Goal: Task Accomplishment & Management: Use online tool/utility

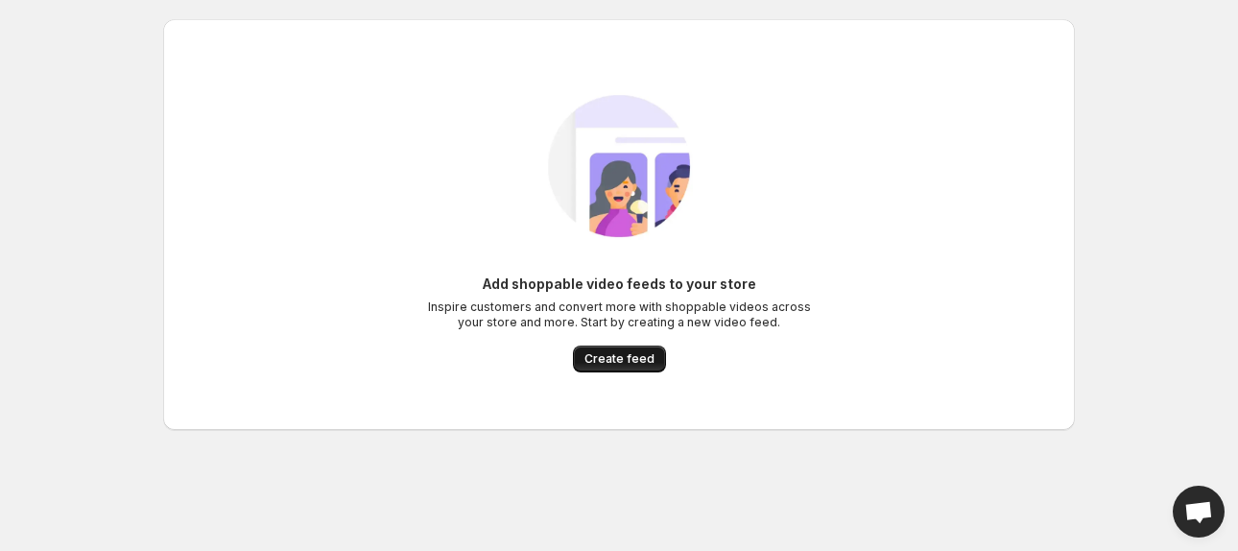
click at [609, 367] on button "Create feed" at bounding box center [619, 358] width 93 height 27
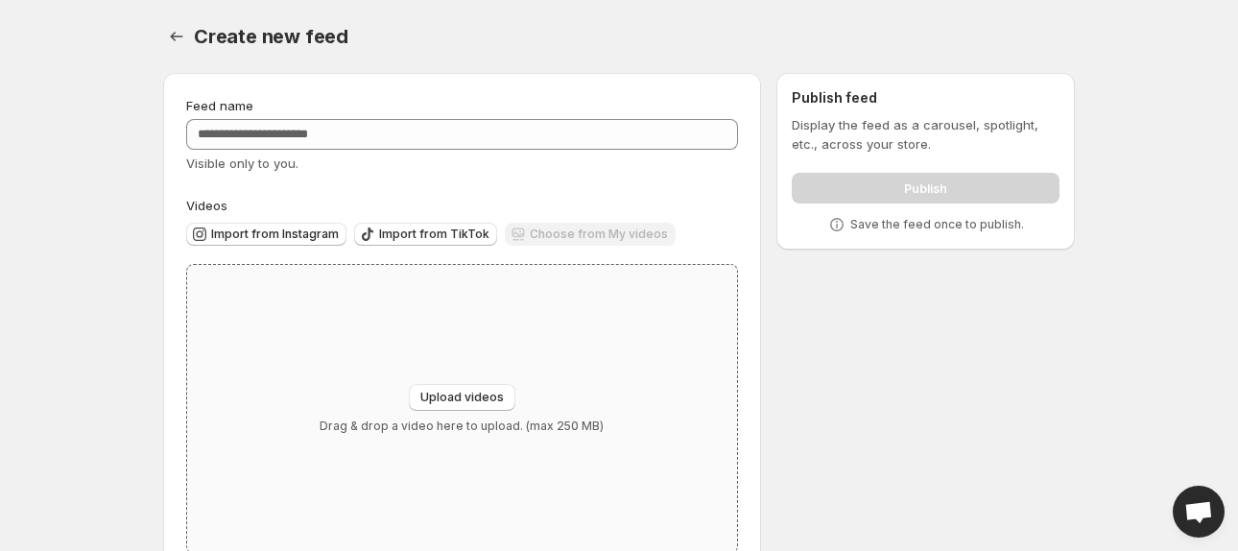
scroll to position [6, 0]
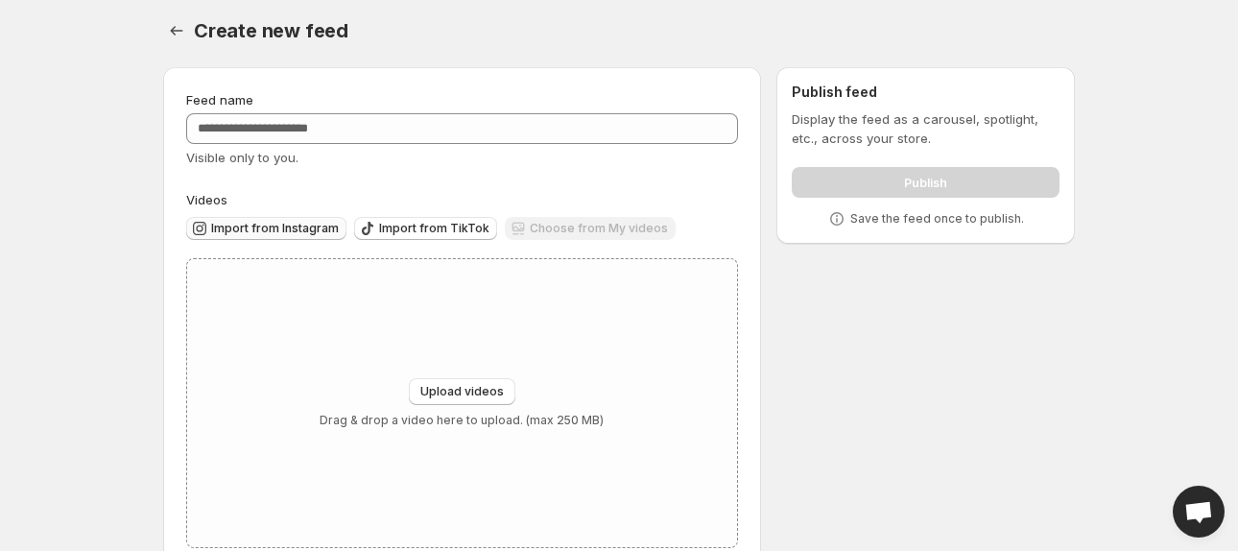
click at [297, 234] on span "Import from Instagram" at bounding box center [275, 228] width 128 height 15
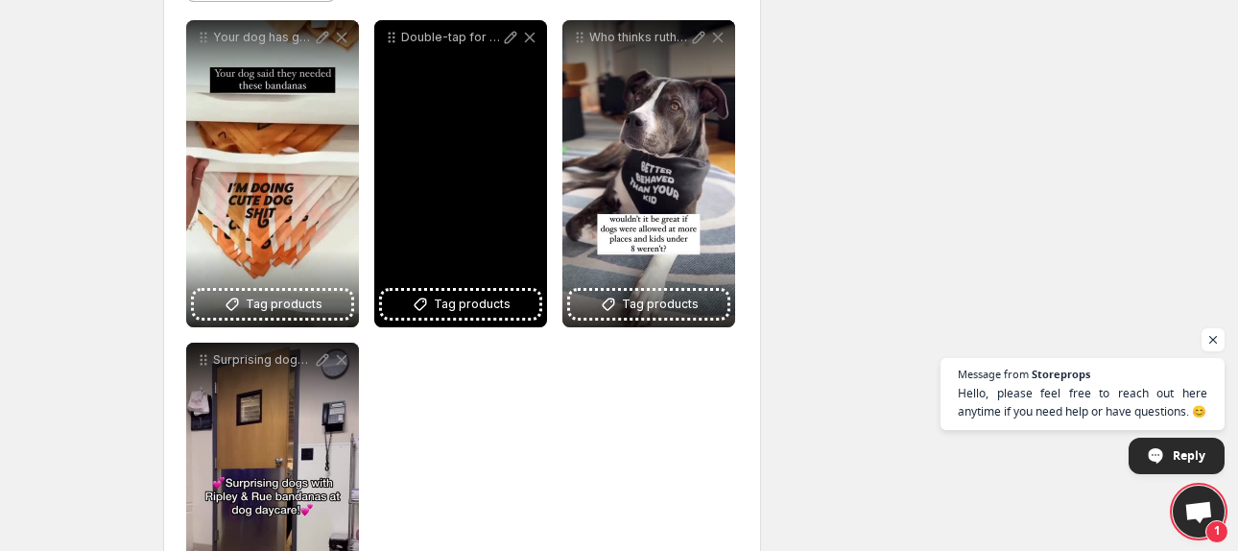
scroll to position [279, 0]
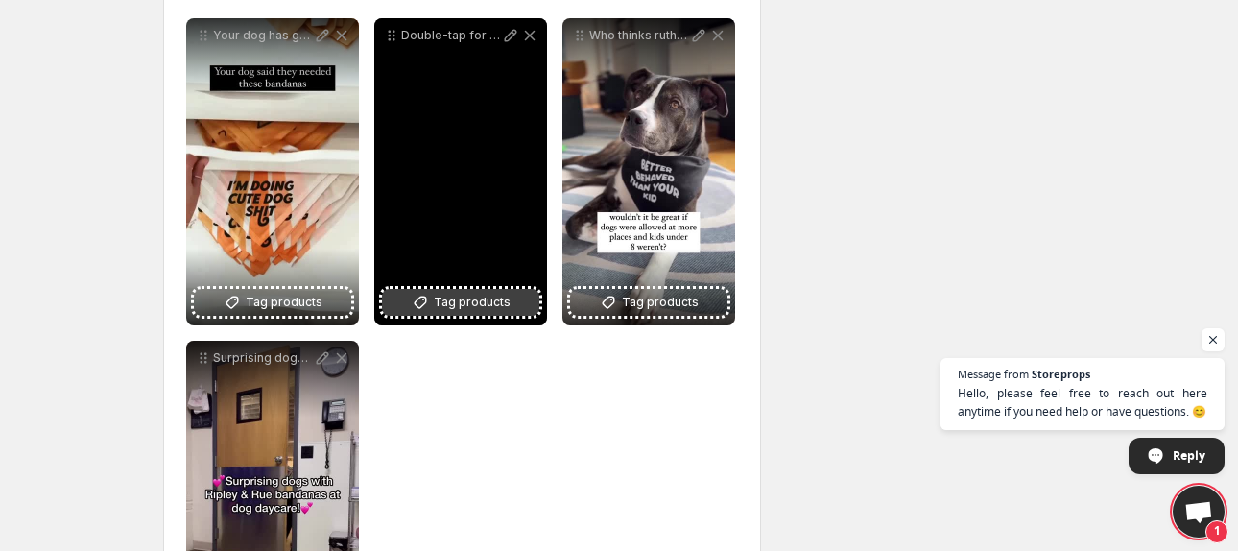
click at [473, 301] on span "Tag products" at bounding box center [472, 302] width 77 height 19
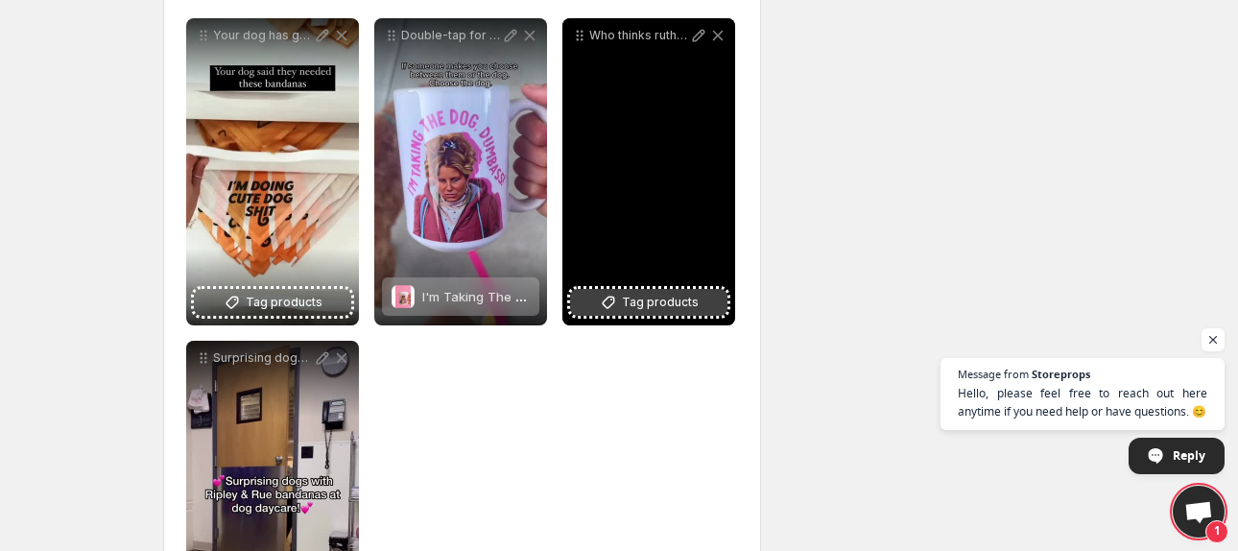
click at [645, 308] on span "Tag products" at bounding box center [660, 302] width 77 height 19
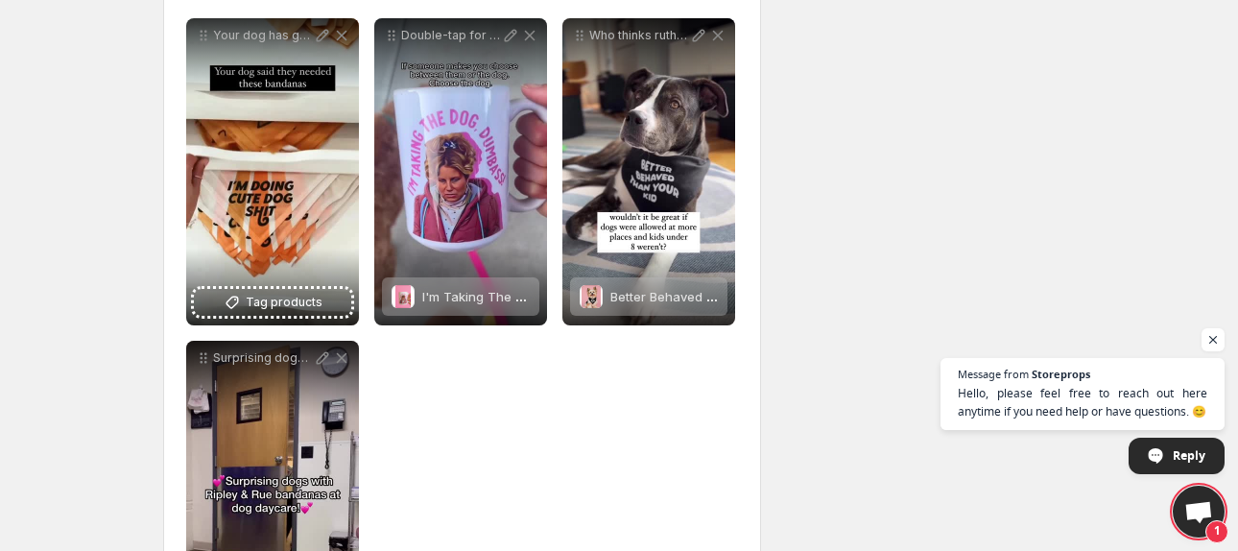
scroll to position [276, 0]
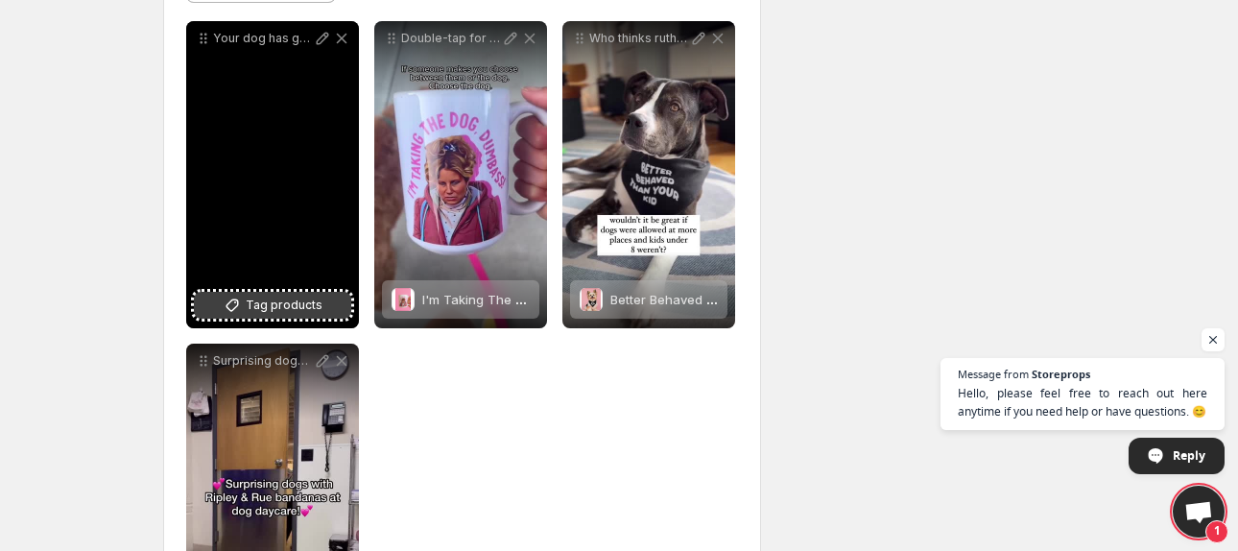
click at [294, 302] on span "Tag products" at bounding box center [284, 305] width 77 height 19
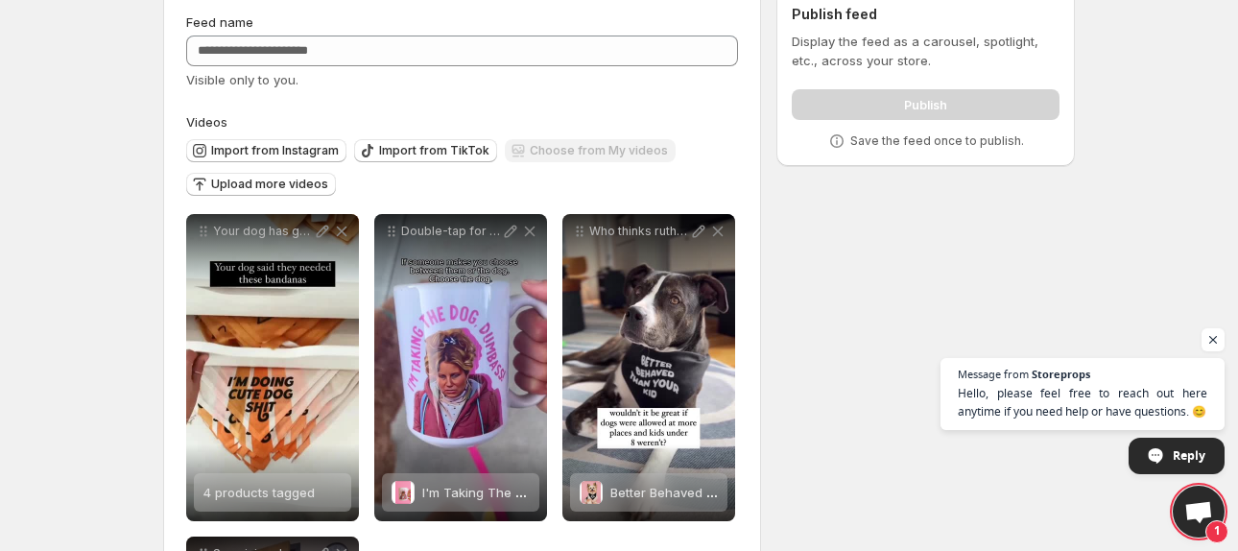
scroll to position [0, 0]
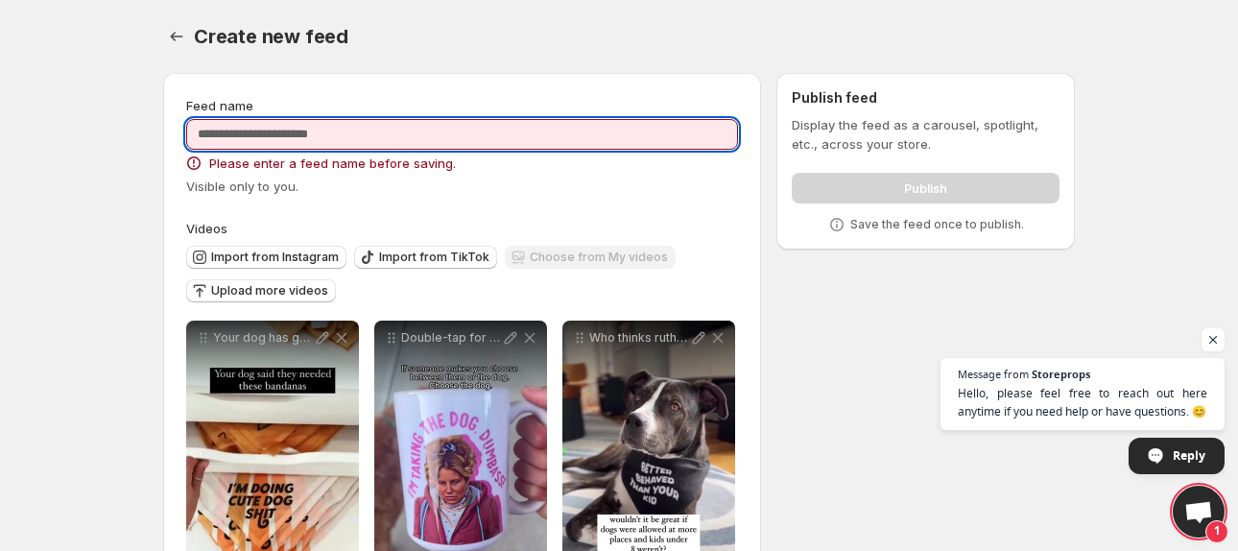
click at [354, 125] on input "Feed name" at bounding box center [462, 134] width 552 height 31
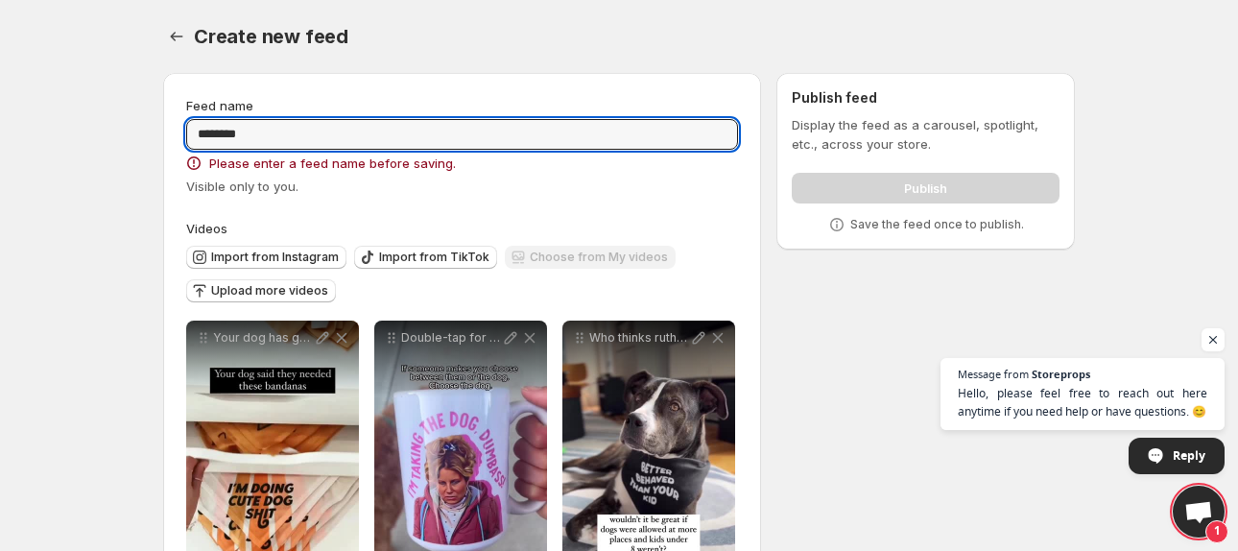
type input "********"
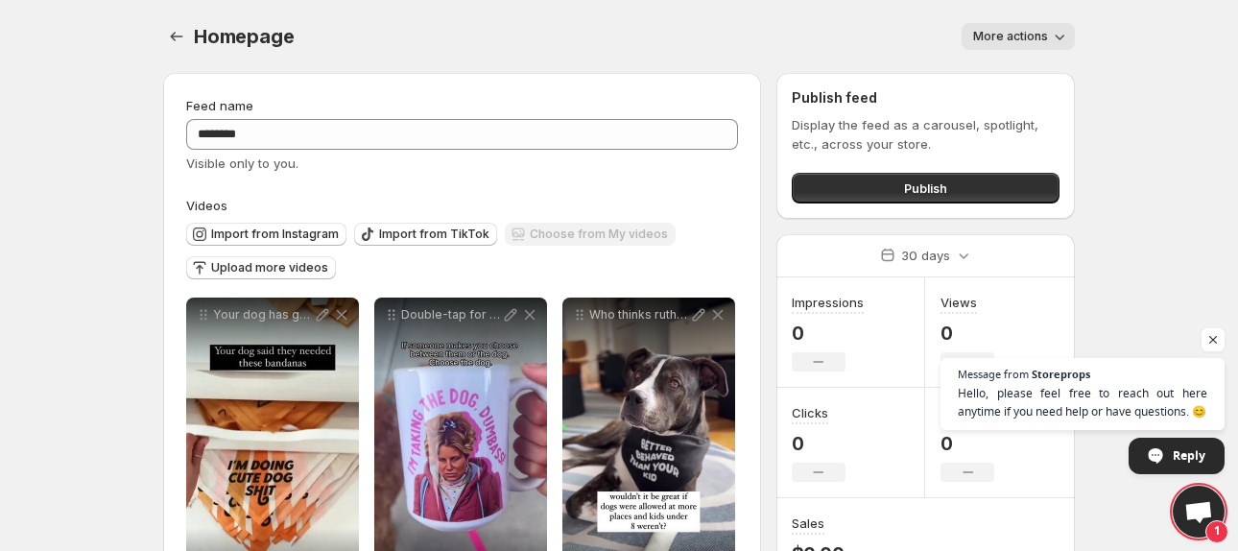
click at [1007, 42] on span "More actions" at bounding box center [1010, 36] width 75 height 15
click at [870, 47] on div "More actions" at bounding box center [696, 36] width 758 height 27
click at [876, 190] on button "Publish" at bounding box center [926, 188] width 268 height 31
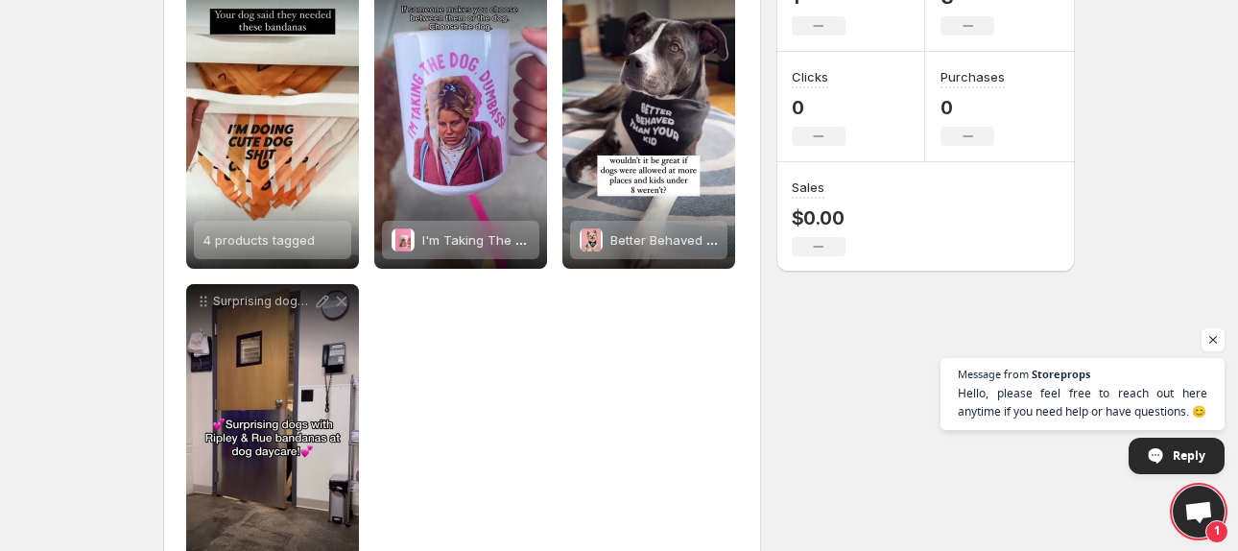
scroll to position [423, 0]
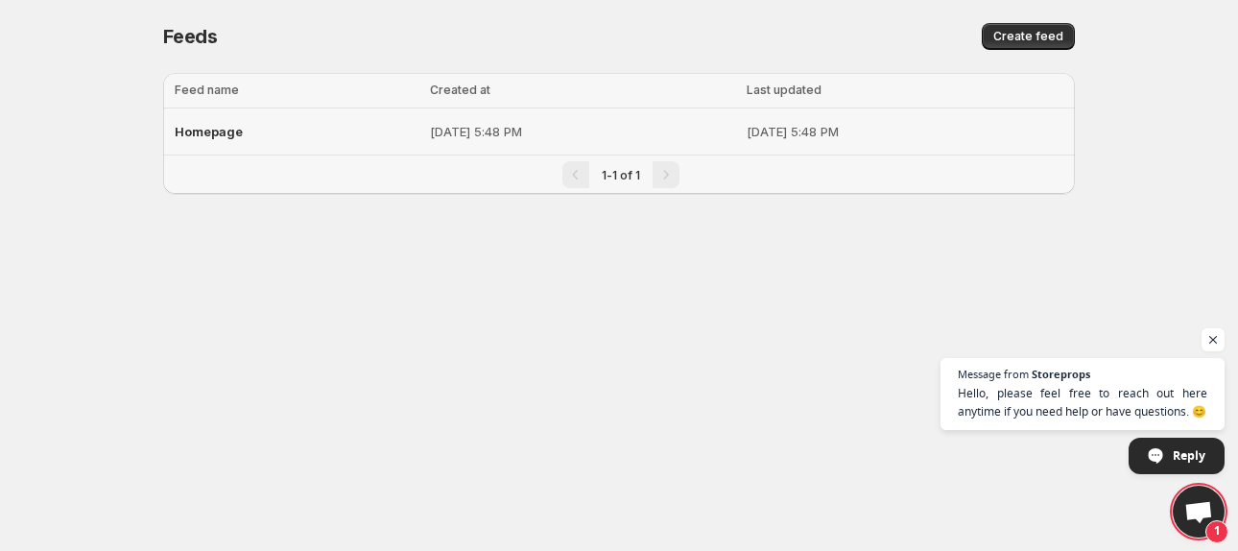
click at [246, 135] on div "Homepage" at bounding box center [297, 131] width 244 height 35
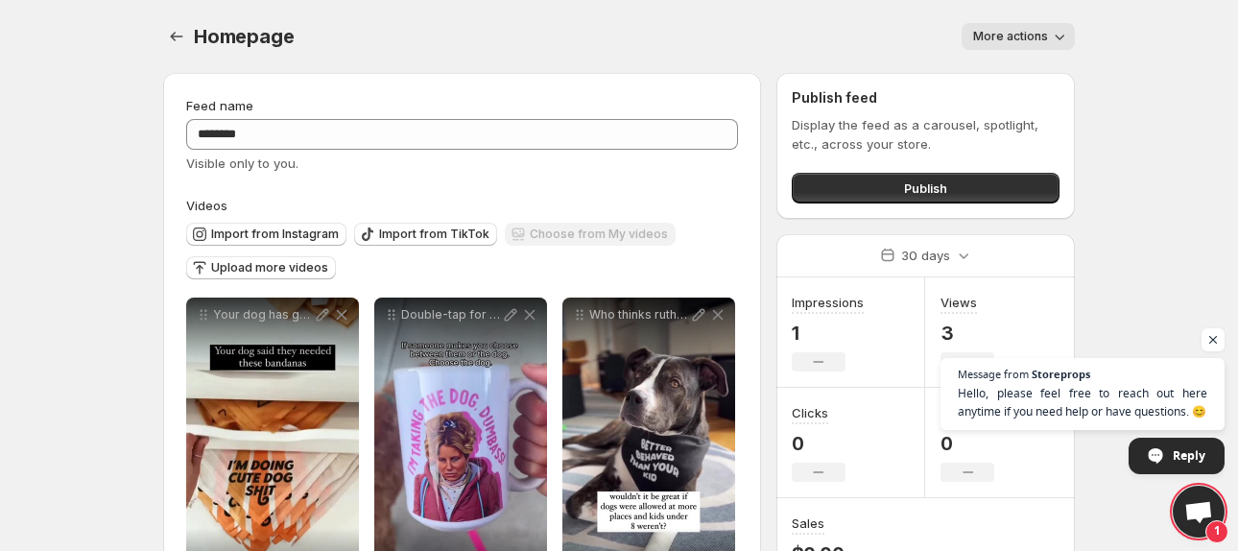
click at [978, 35] on span "More actions" at bounding box center [1010, 36] width 75 height 15
click at [667, 39] on div "More actions" at bounding box center [696, 36] width 758 height 27
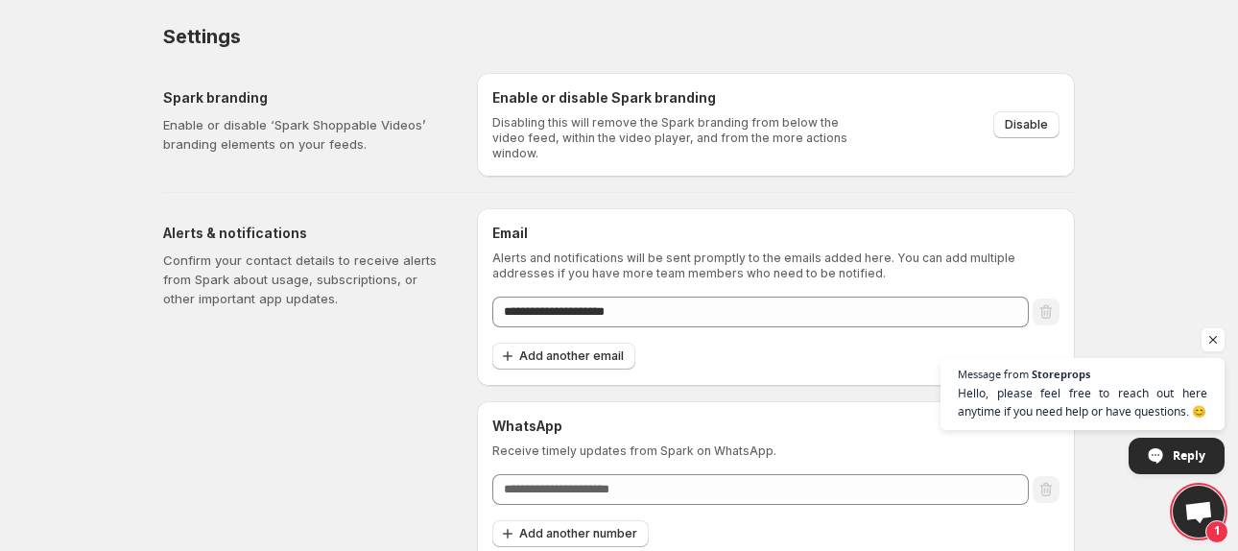
scroll to position [6, 0]
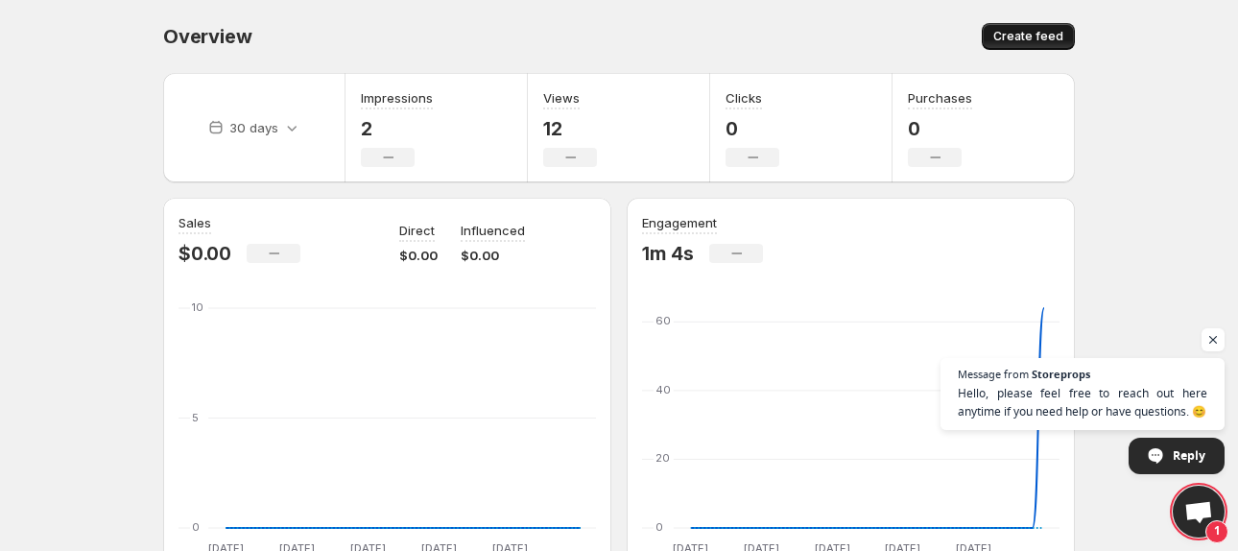
click at [1014, 27] on button "Create feed" at bounding box center [1028, 36] width 93 height 27
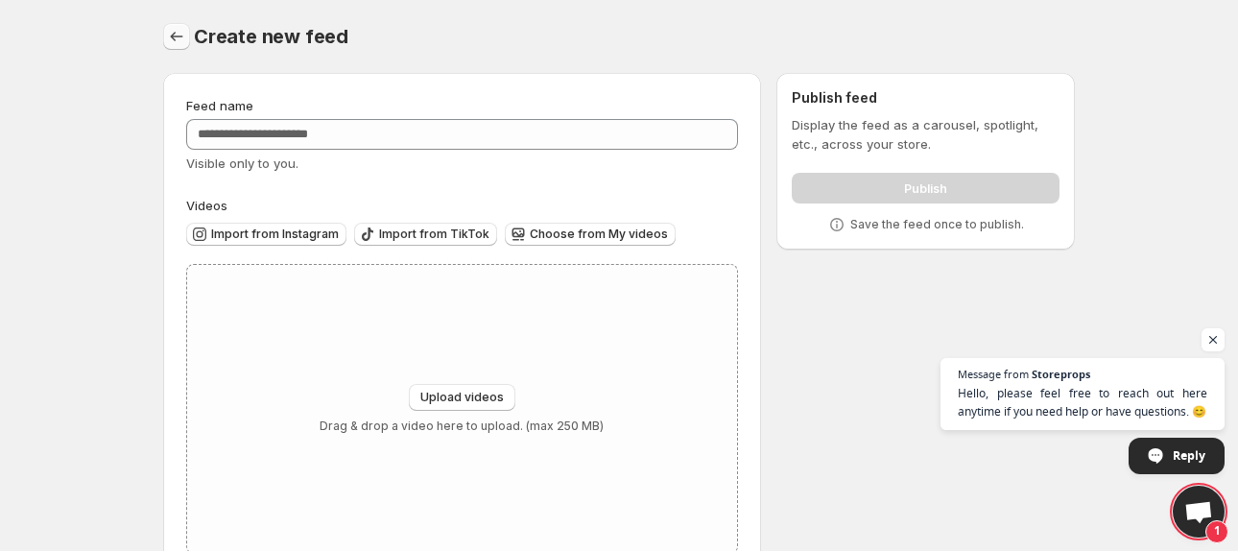
click at [178, 41] on icon "Settings" at bounding box center [176, 36] width 19 height 19
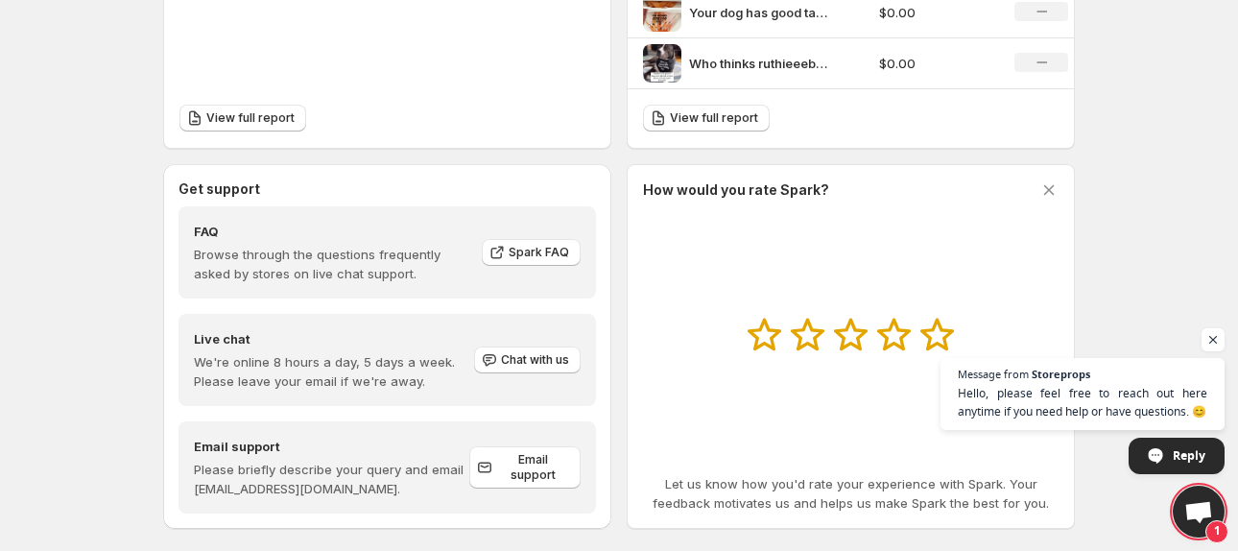
scroll to position [868, 0]
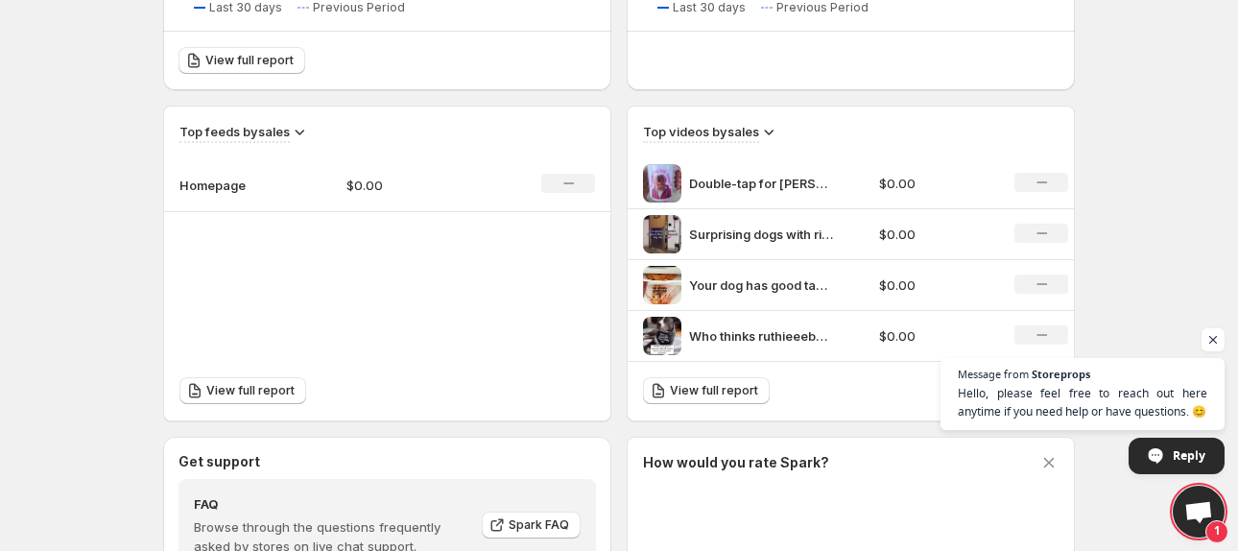
scroll to position [573, 0]
click at [685, 388] on span "View full report" at bounding box center [714, 389] width 88 height 15
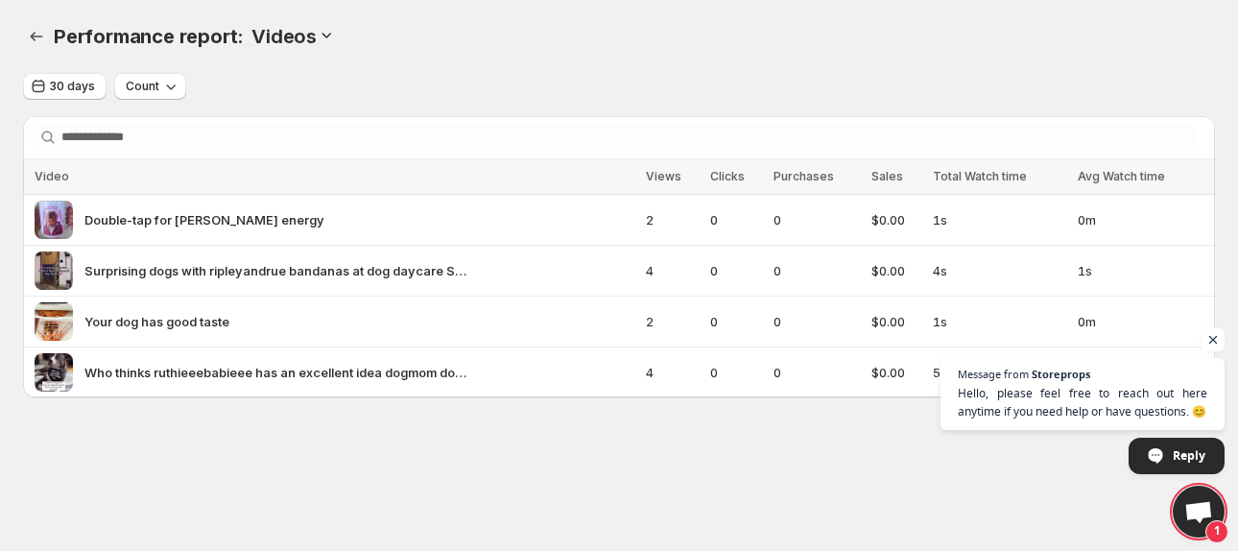
click at [1215, 344] on span "Open chat" at bounding box center [1213, 340] width 24 height 24
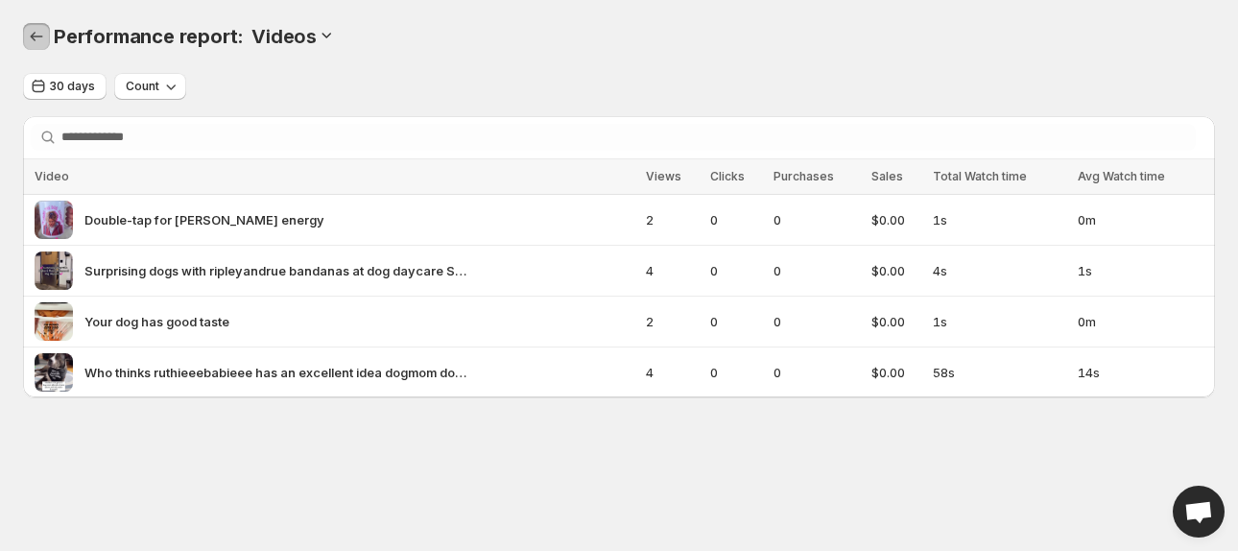
click at [30, 35] on icon "Performance report" at bounding box center [36, 36] width 19 height 19
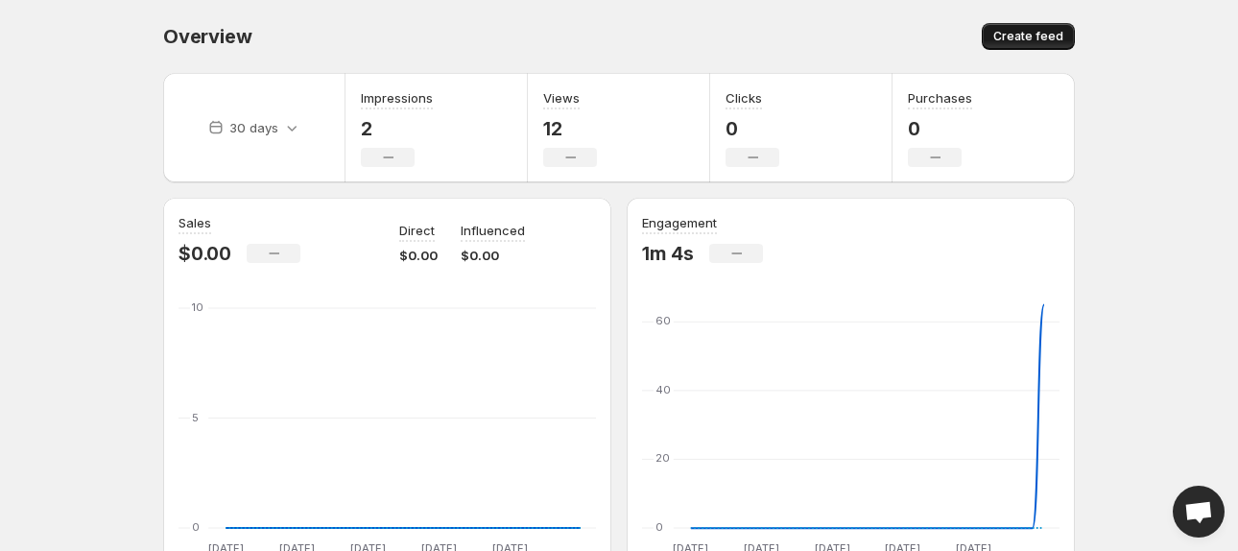
click at [1032, 36] on span "Create feed" at bounding box center [1028, 36] width 70 height 15
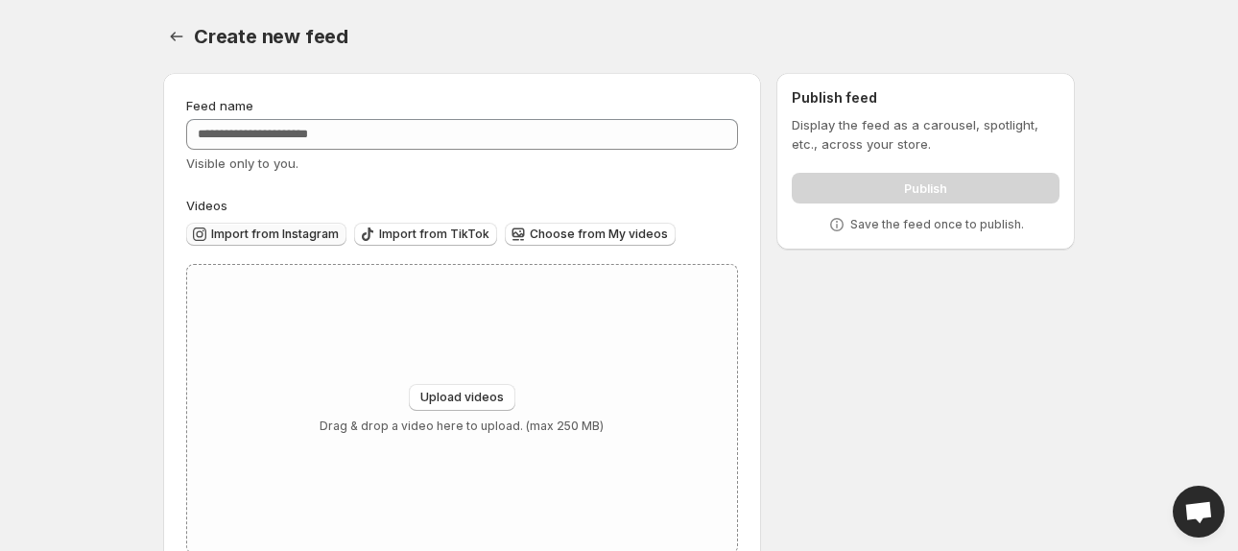
click at [247, 244] on button "Import from Instagram" at bounding box center [266, 234] width 160 height 23
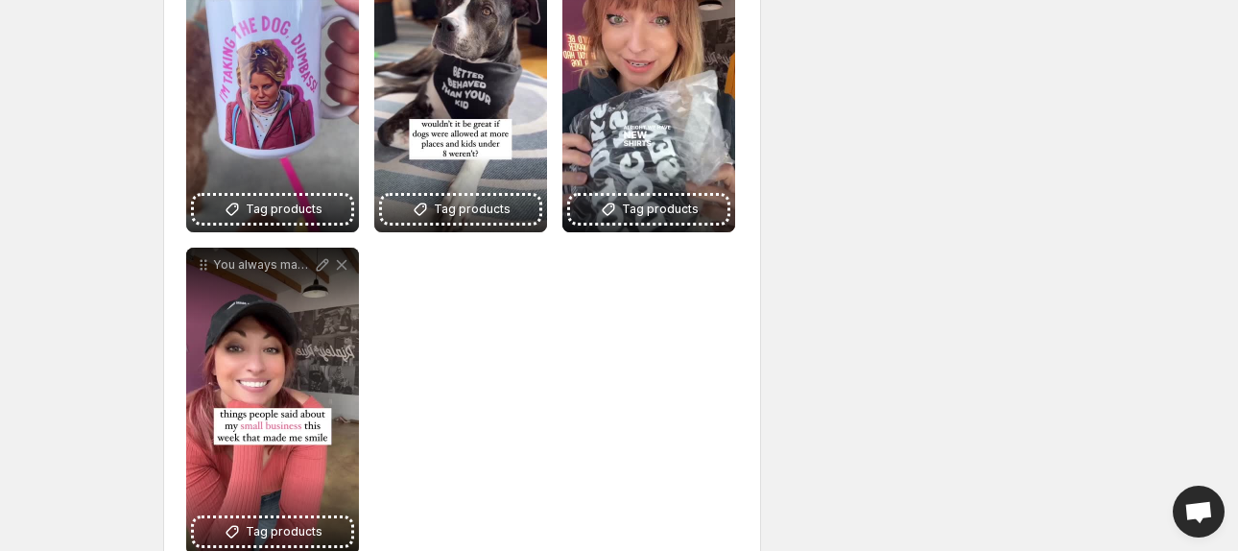
scroll to position [699, 0]
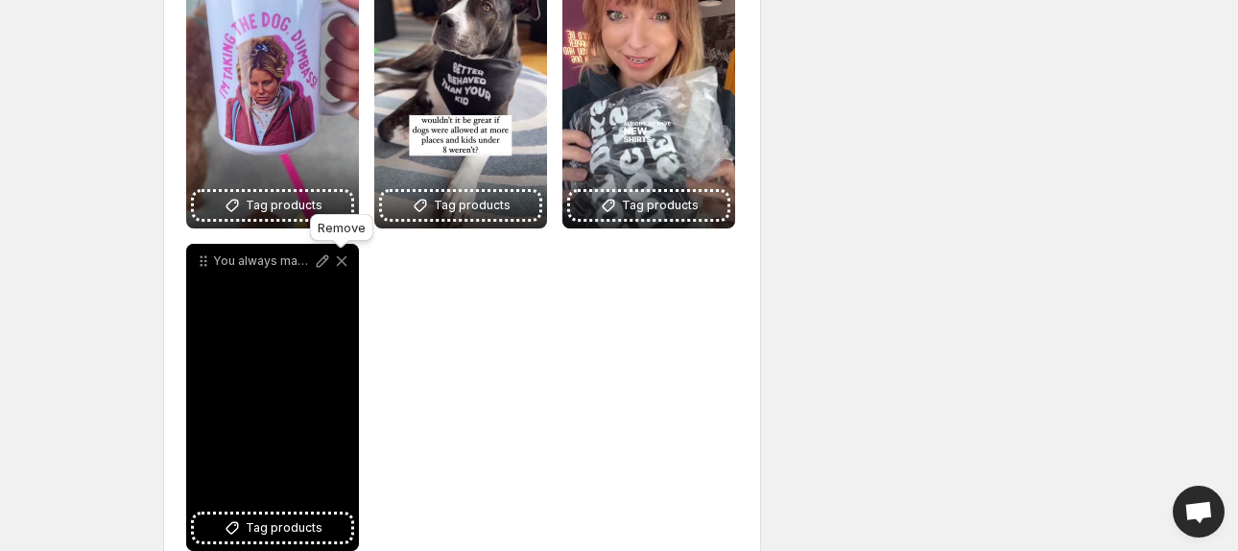
click at [343, 263] on icon at bounding box center [342, 261] width 11 height 11
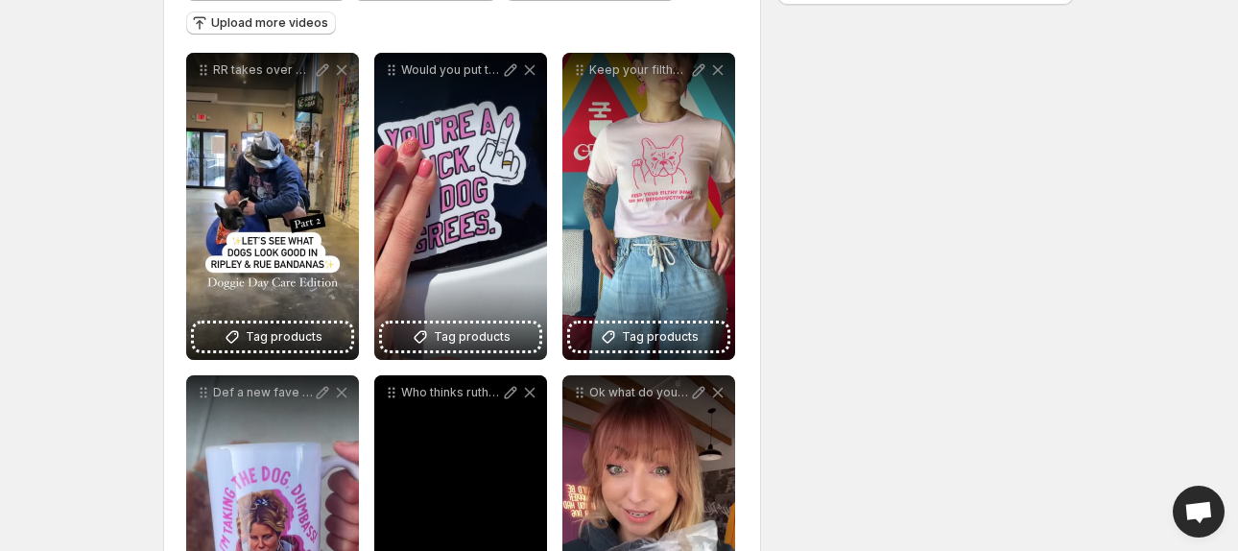
scroll to position [243, 0]
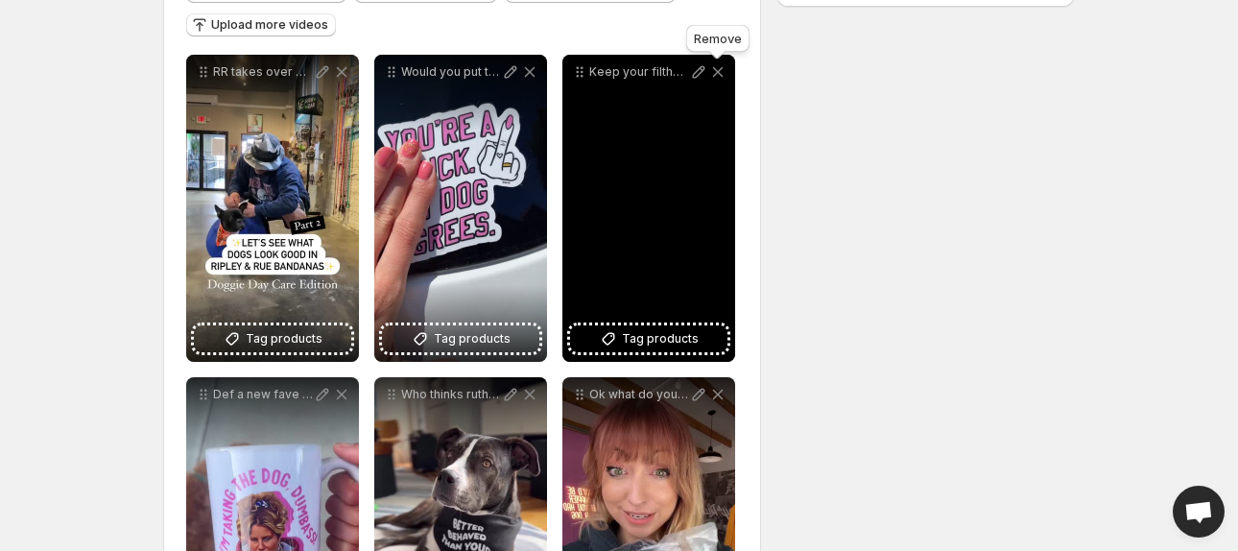
click at [718, 71] on icon at bounding box center [718, 72] width 11 height 11
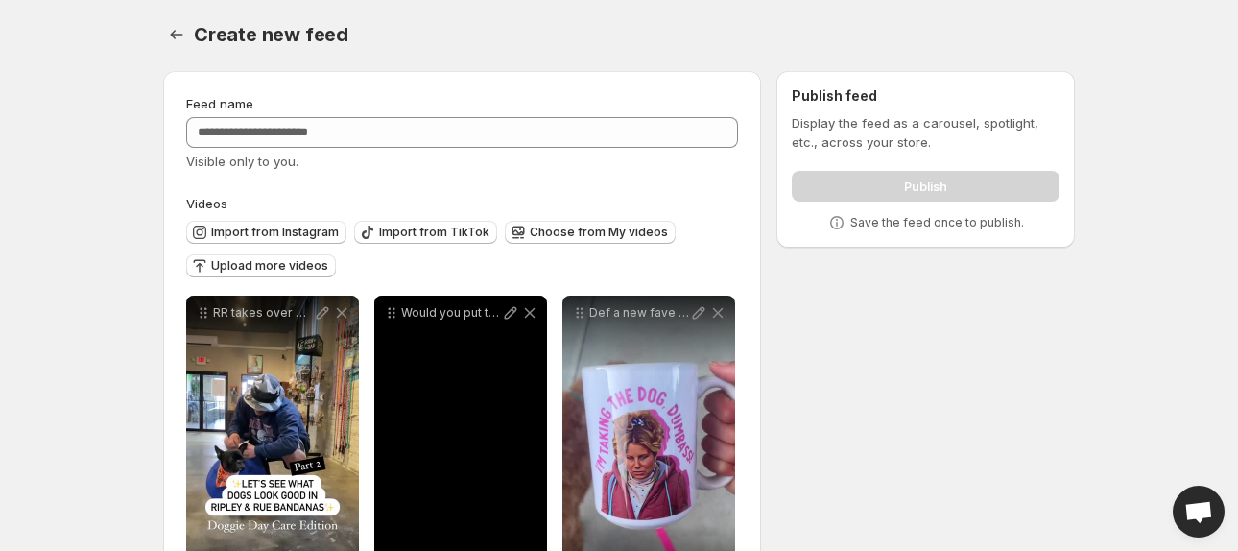
scroll to position [0, 0]
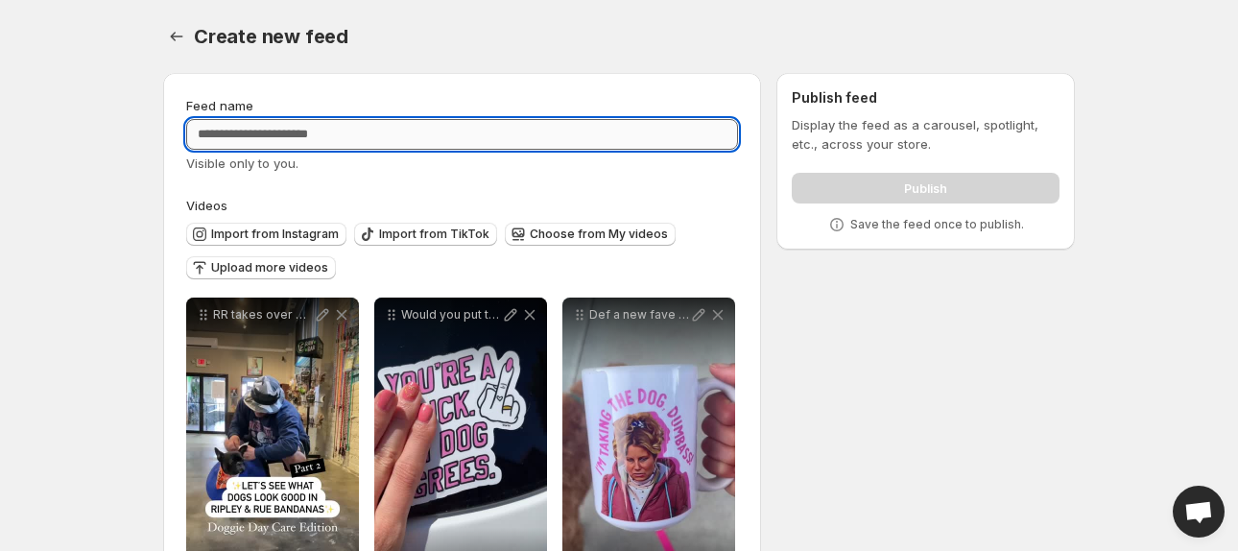
click at [398, 140] on input "Feed name" at bounding box center [462, 134] width 552 height 31
type input "**********"
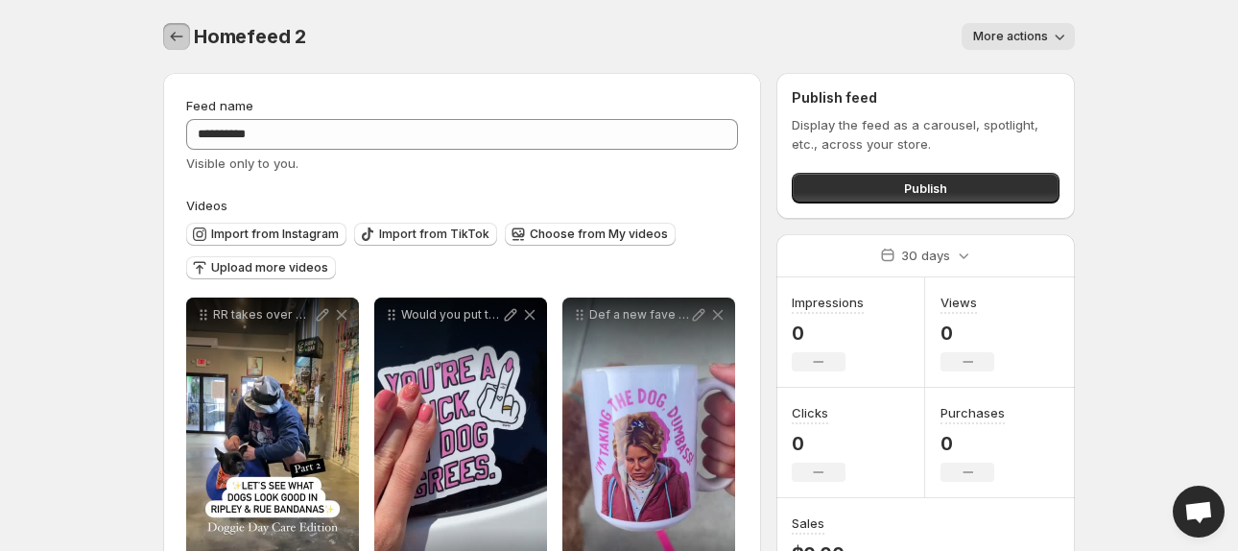
click at [178, 40] on icon "Settings" at bounding box center [176, 36] width 19 height 19
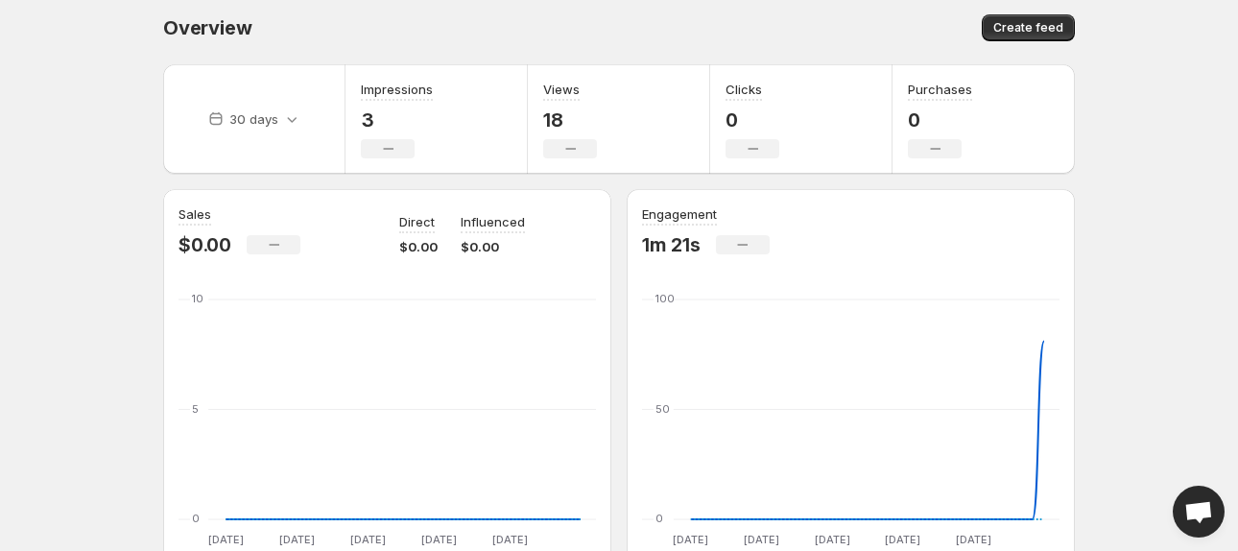
scroll to position [8, 0]
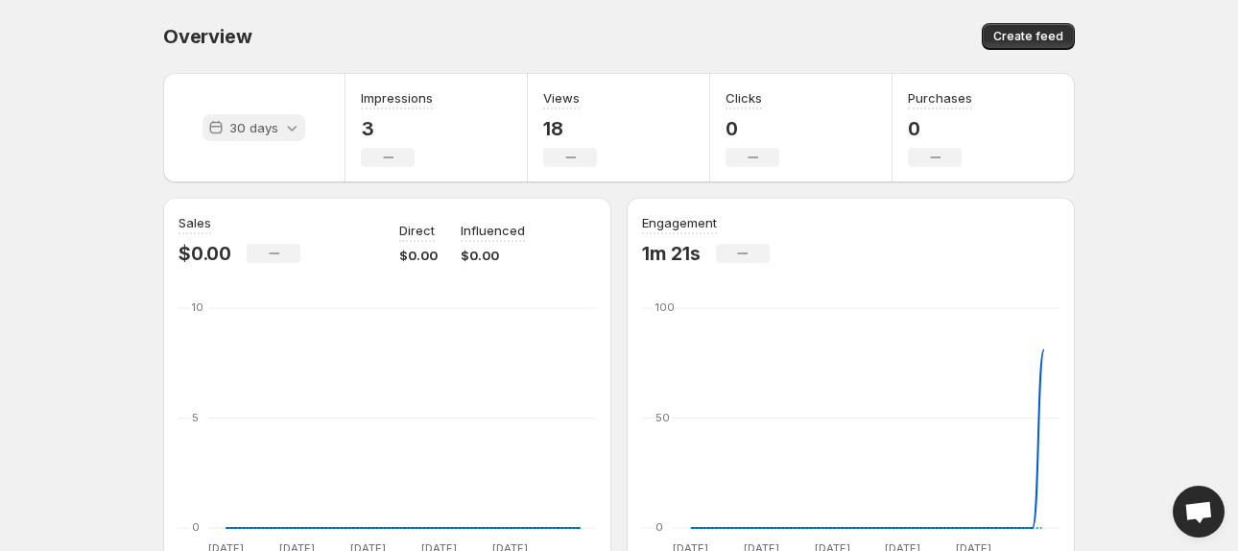
click at [279, 131] on div "30 days" at bounding box center [253, 127] width 103 height 27
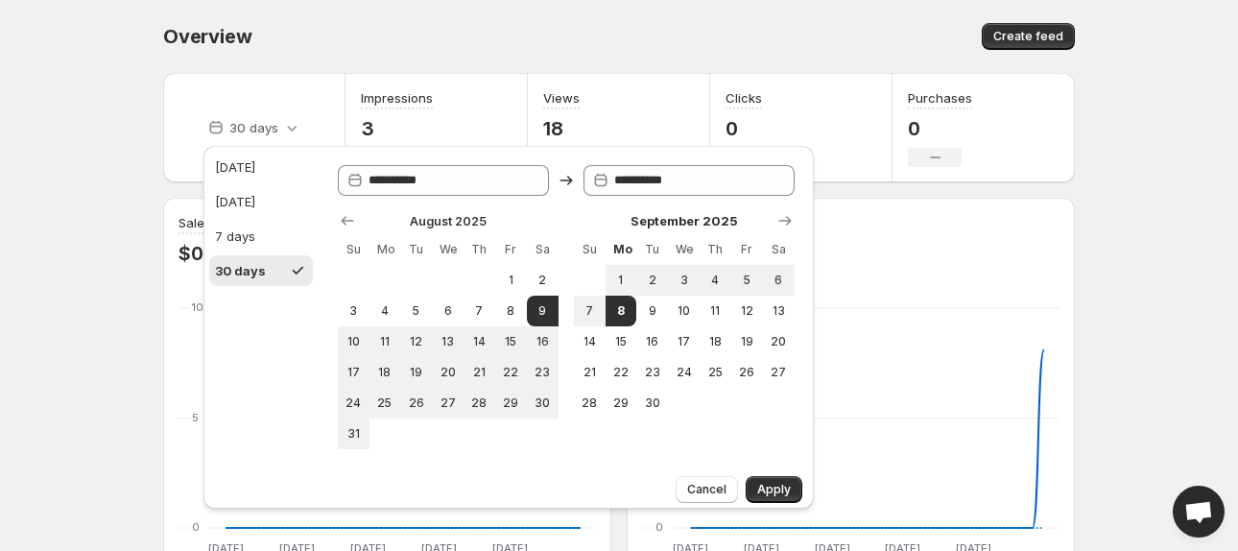
click at [479, 39] on div "Overview" at bounding box center [386, 36] width 446 height 27
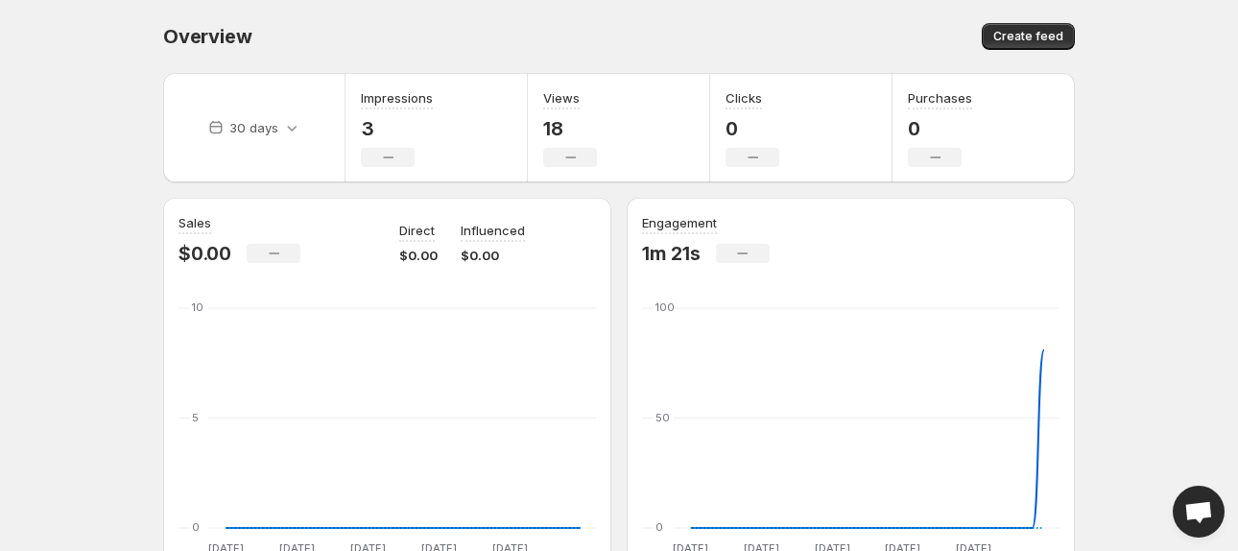
click at [861, 12] on div "Overview. This page is ready Overview Create feed" at bounding box center [619, 36] width 912 height 73
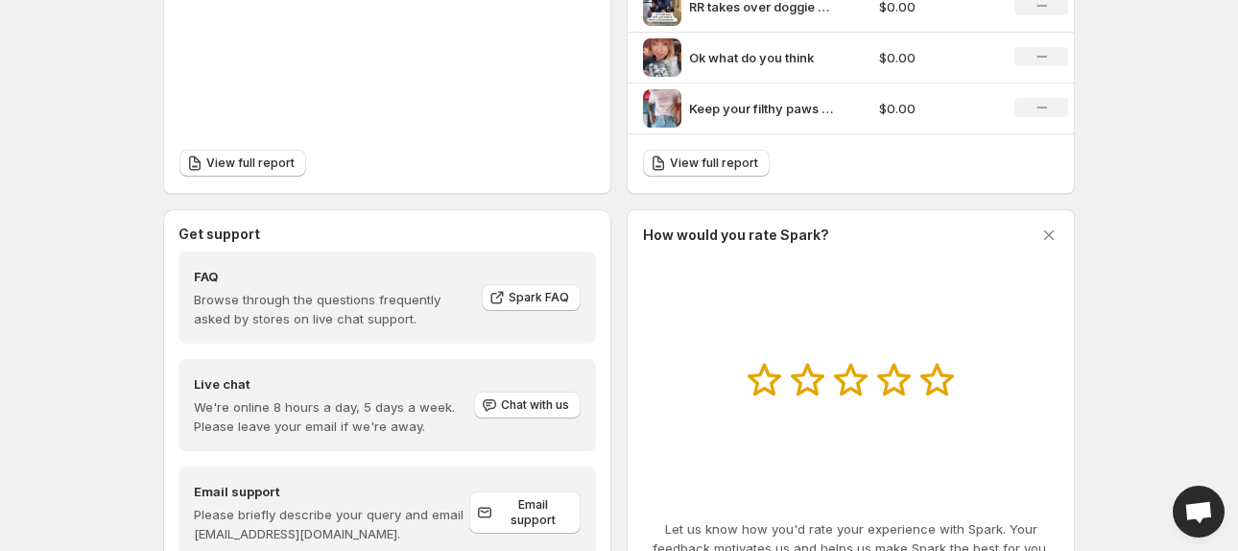
scroll to position [917, 0]
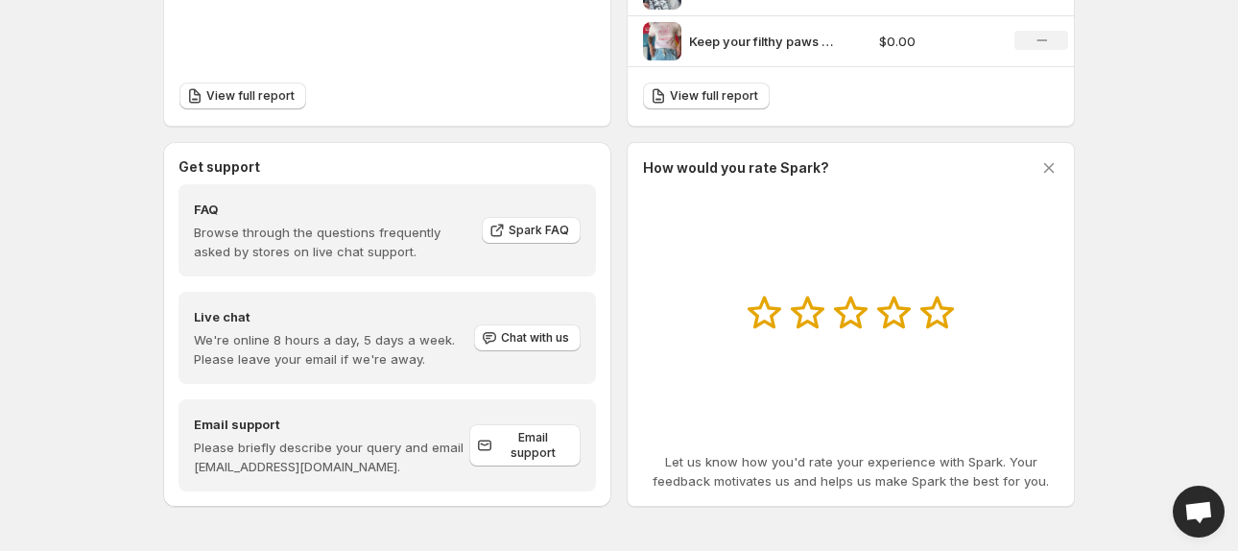
click at [799, 167] on h3 "How would you rate Spark?" at bounding box center [736, 167] width 186 height 19
click at [814, 225] on div "How would you rate Spark? Let us know how you'd rate your experience with Spark…" at bounding box center [851, 324] width 416 height 332
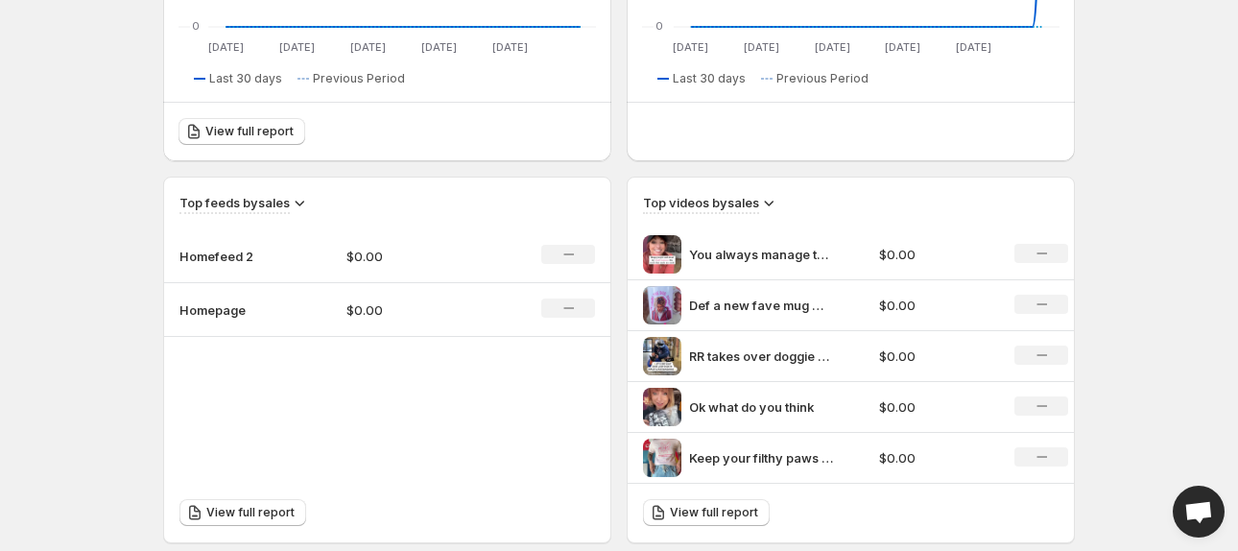
scroll to position [0, 0]
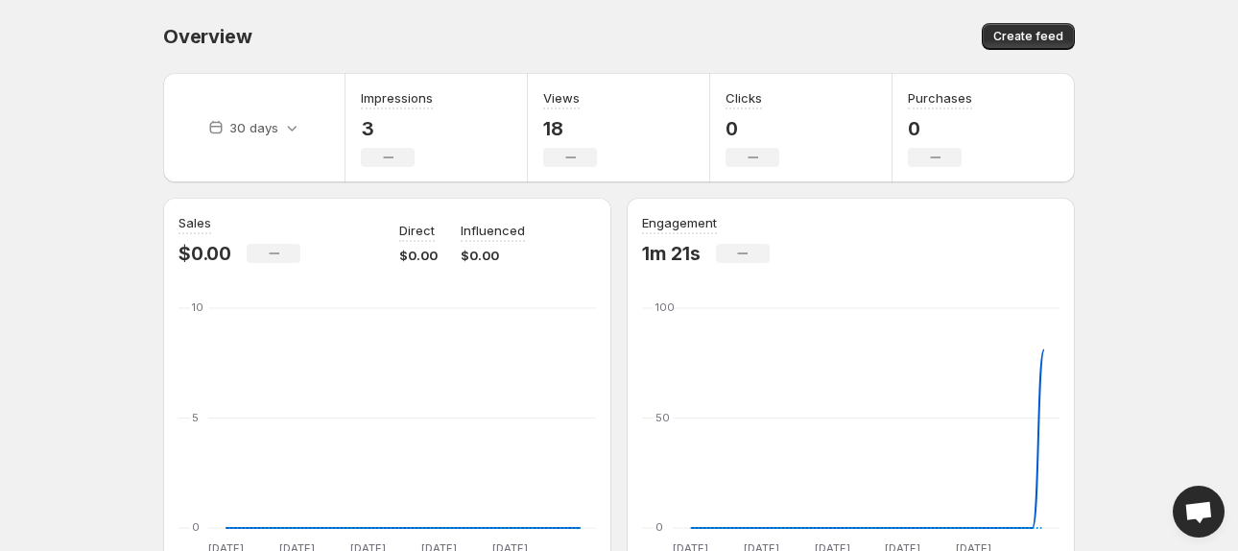
click at [1025, 36] on span "Create feed" at bounding box center [1028, 36] width 70 height 15
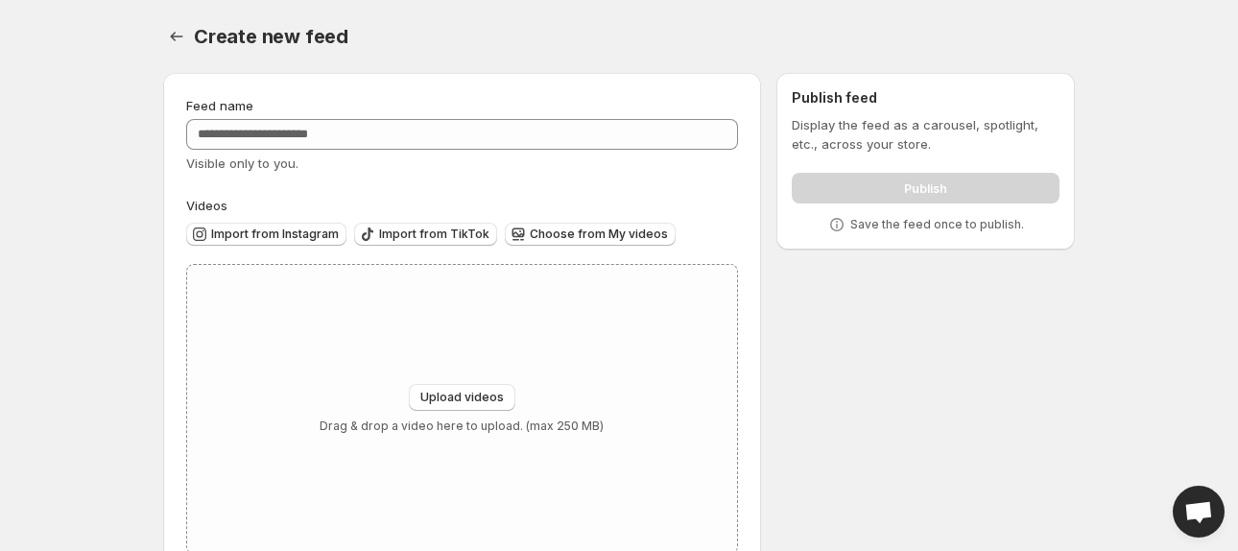
scroll to position [50, 0]
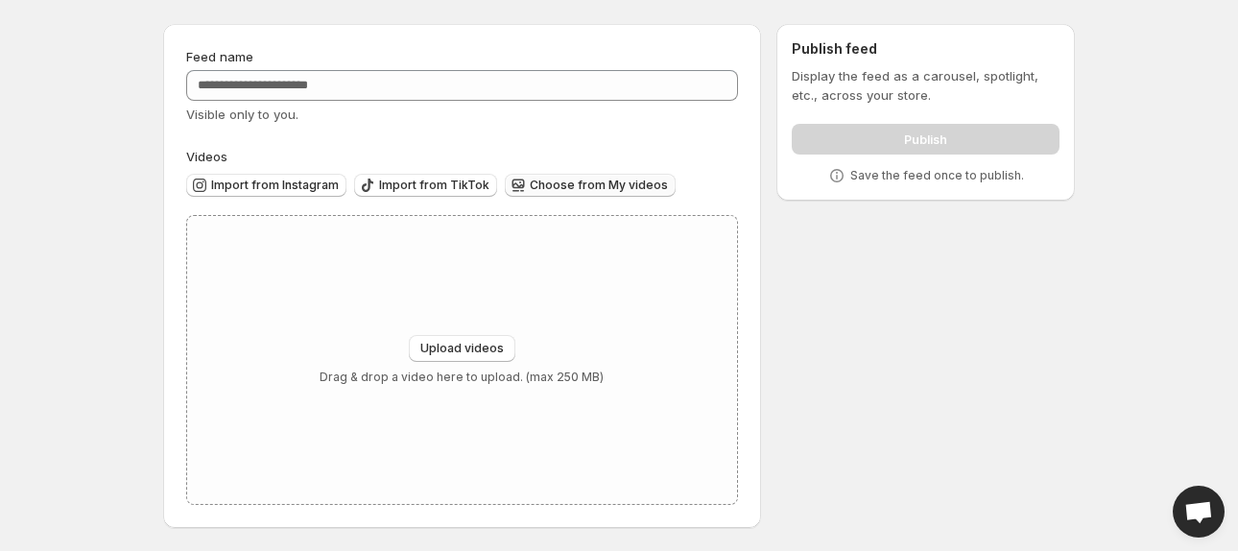
click at [559, 175] on button "Choose from My videos" at bounding box center [590, 185] width 171 height 23
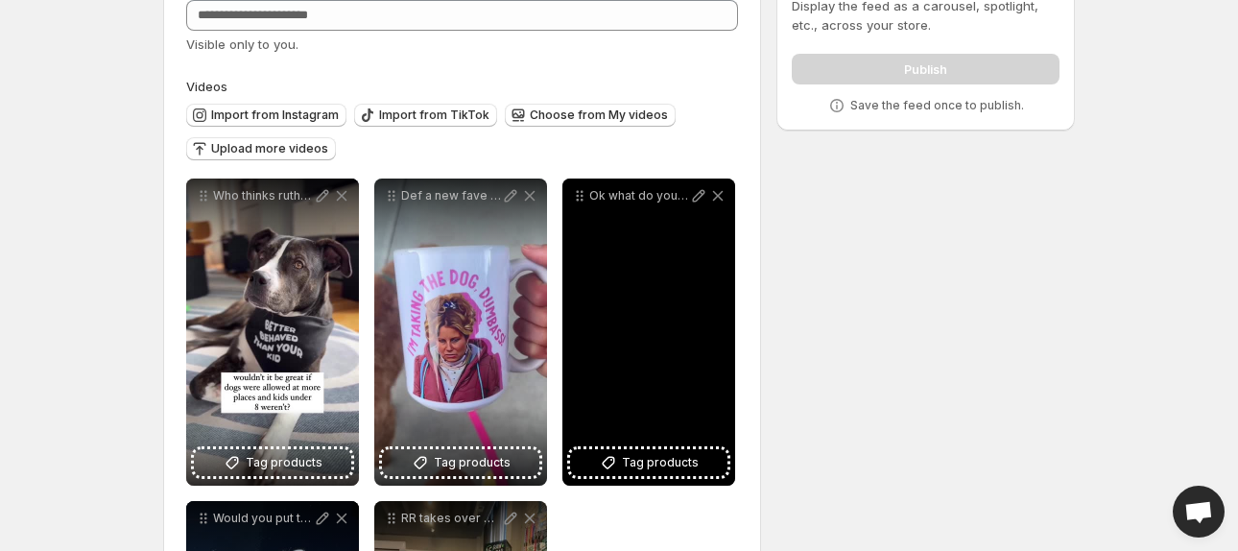
scroll to position [0, 0]
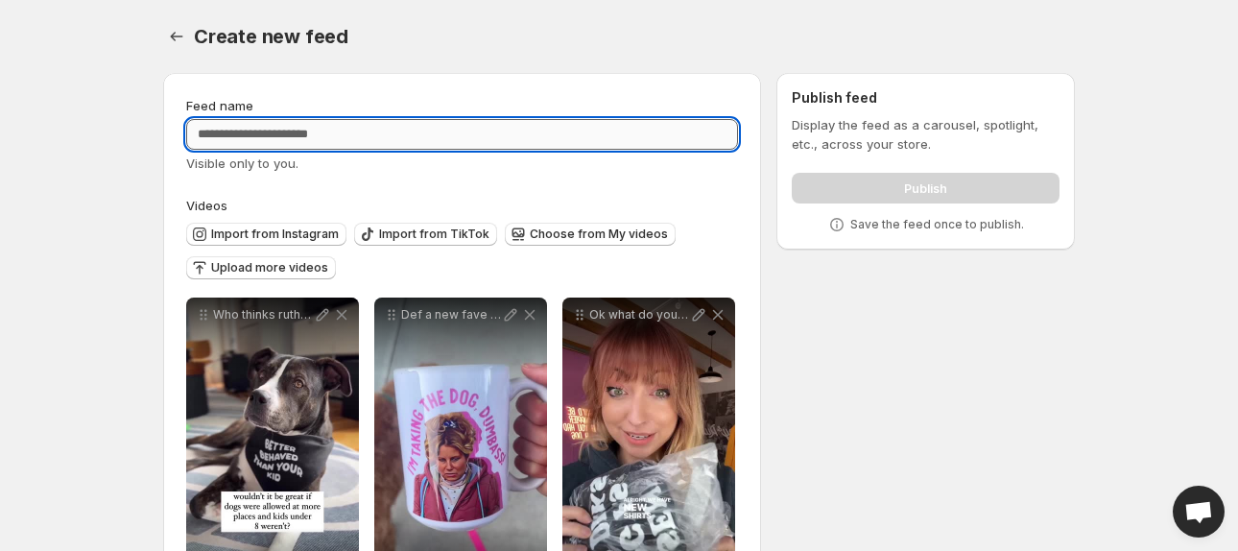
click at [281, 134] on input "Feed name" at bounding box center [462, 134] width 552 height 31
type input "**********"
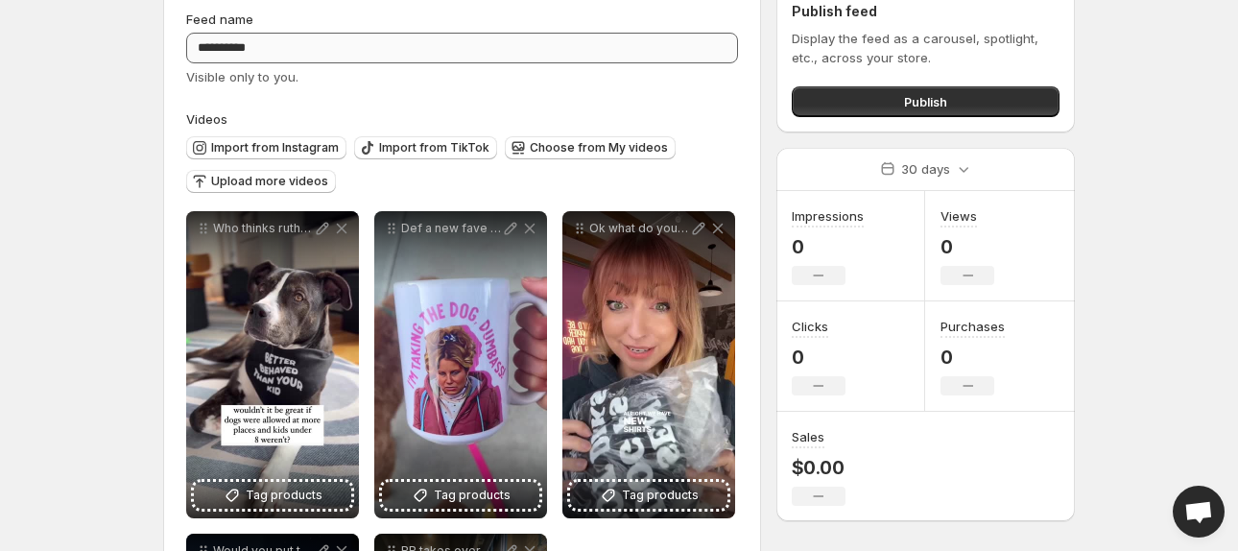
scroll to position [83, 0]
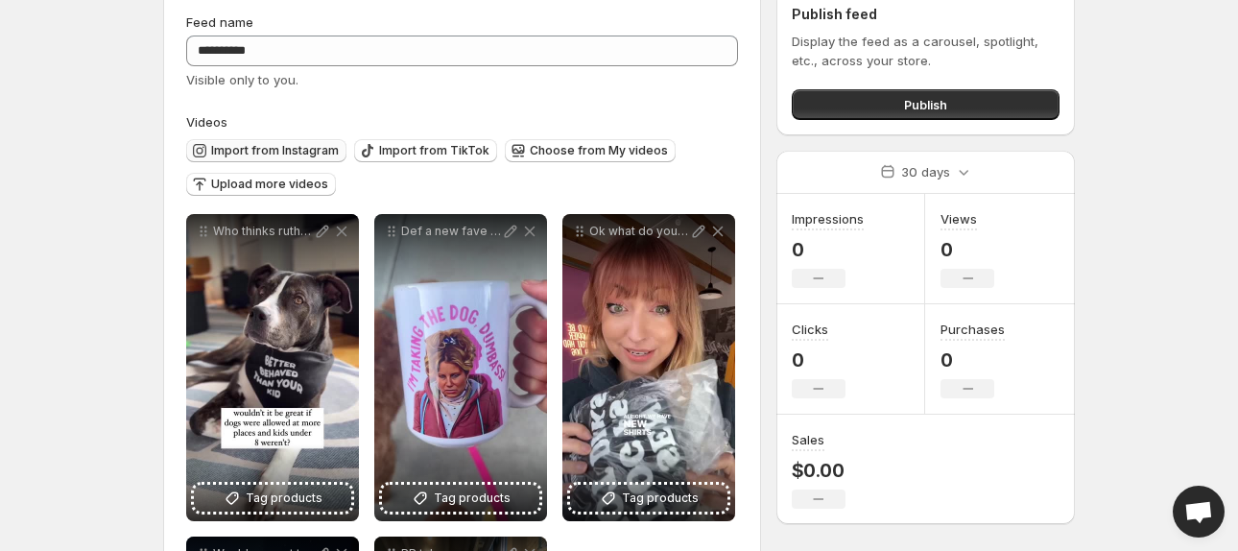
click at [294, 154] on span "Import from Instagram" at bounding box center [275, 150] width 128 height 15
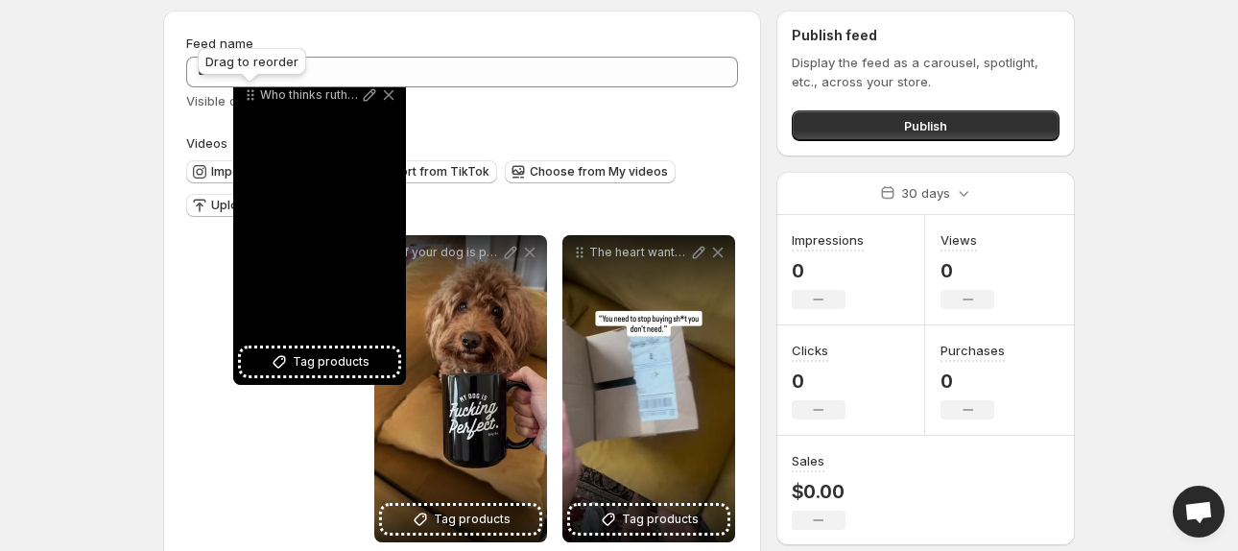
scroll to position [56, 0]
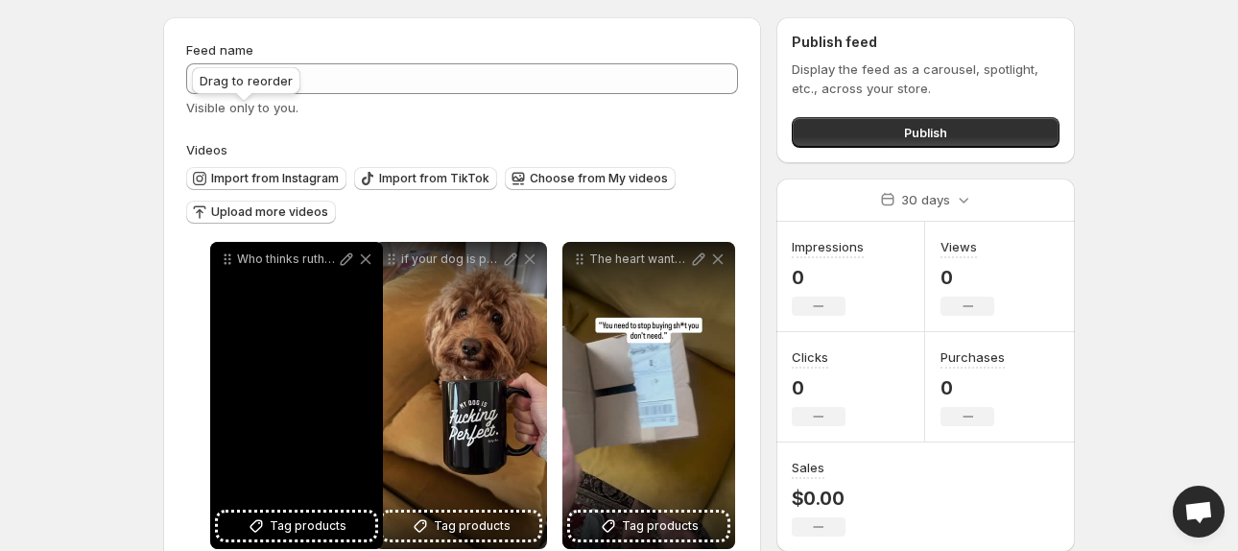
drag, startPoint x: 577, startPoint y: 36, endPoint x: 225, endPoint y: 258, distance: 416.2
click at [225, 258] on icon at bounding box center [226, 259] width 3 height 3
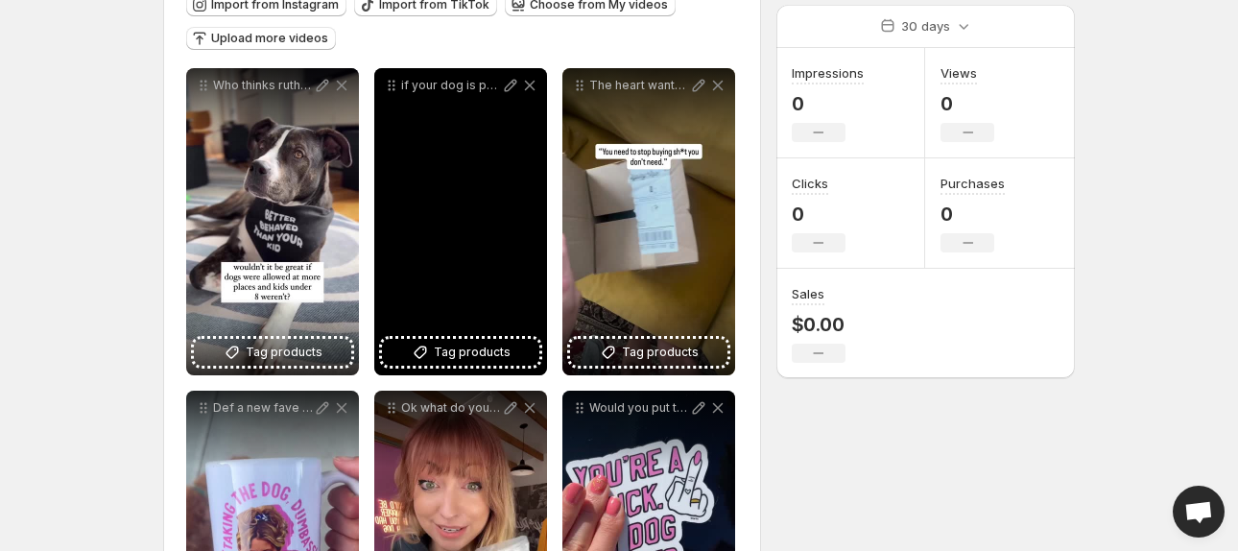
scroll to position [240, 0]
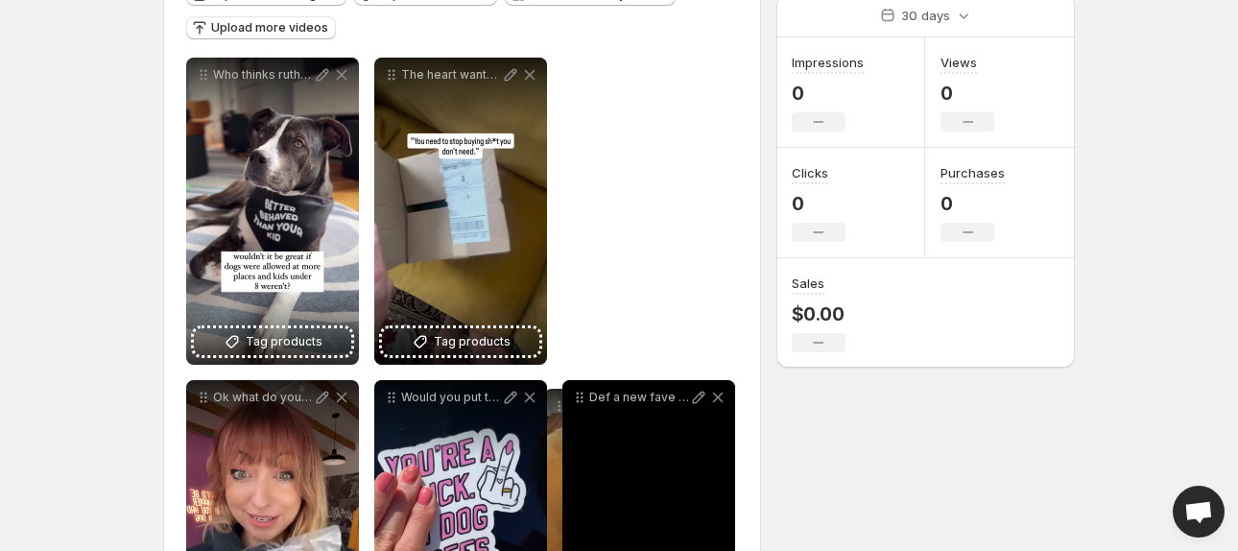
drag, startPoint x: 392, startPoint y: 75, endPoint x: 561, endPoint y: 406, distance: 371.7
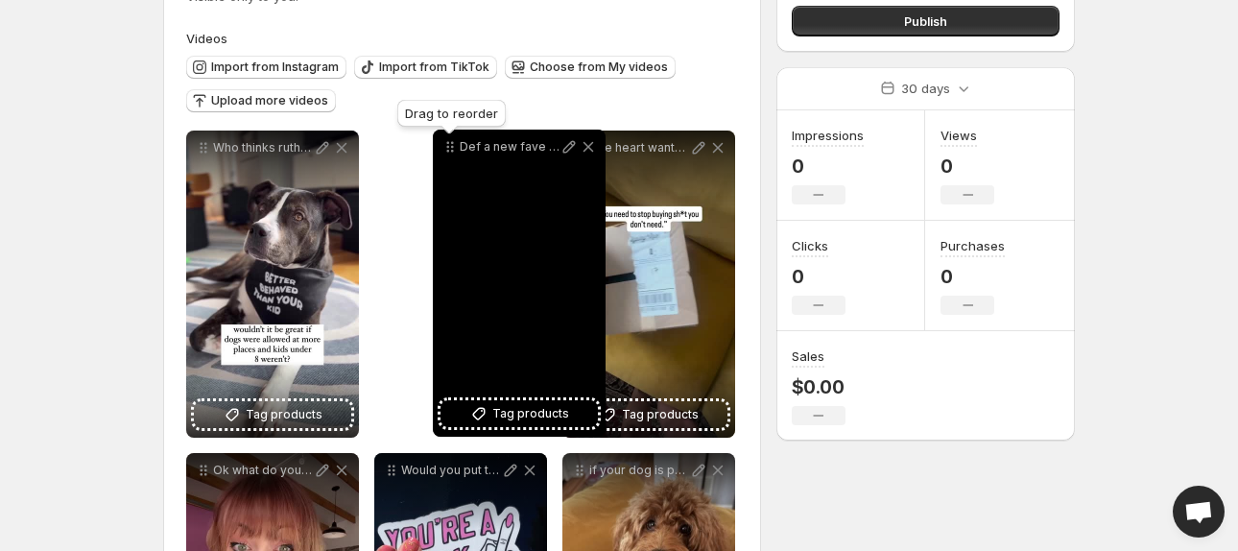
drag, startPoint x: 583, startPoint y: 82, endPoint x: 440, endPoint y: 94, distance: 142.6
click at [440, 137] on icon at bounding box center [449, 146] width 19 height 19
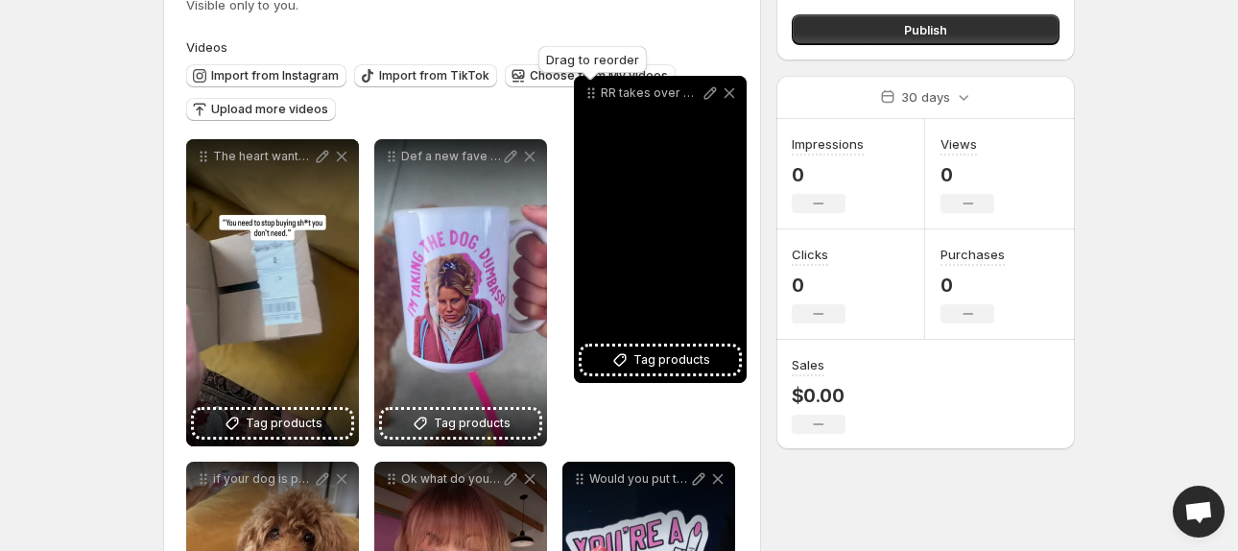
scroll to position [147, 0]
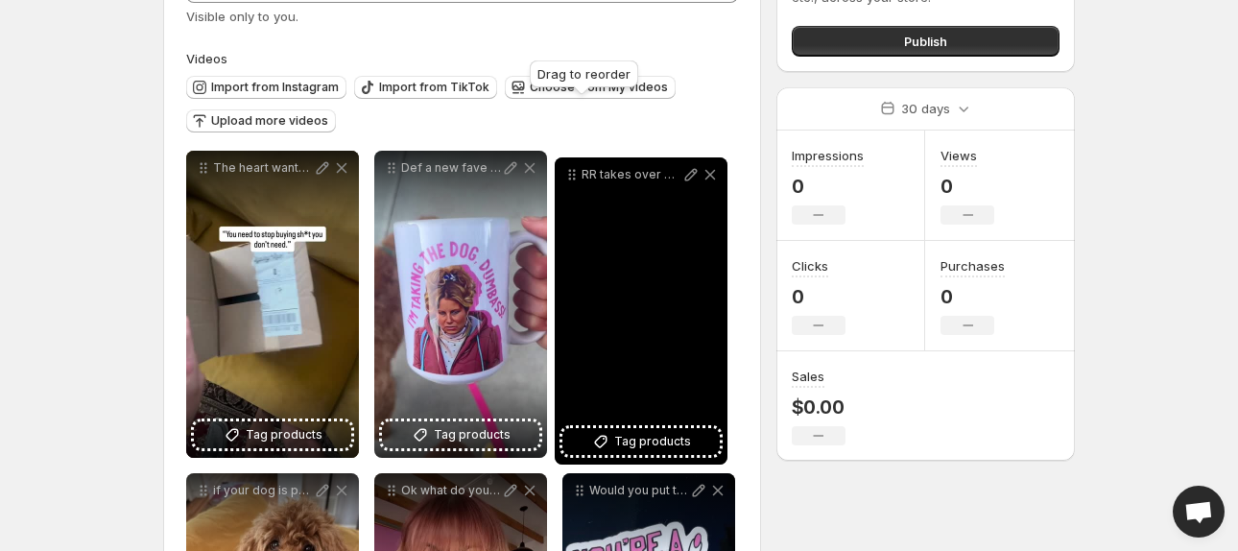
drag, startPoint x: 202, startPoint y: 437, endPoint x: 572, endPoint y: 173, distance: 454.0
click at [572, 173] on icon at bounding box center [571, 174] width 19 height 19
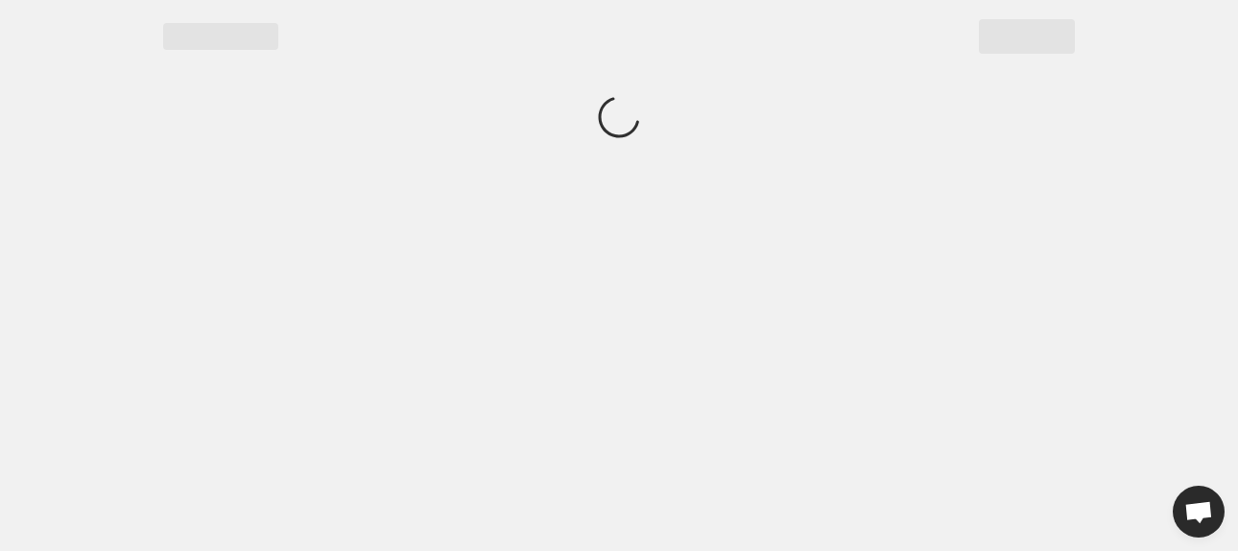
scroll to position [0, 0]
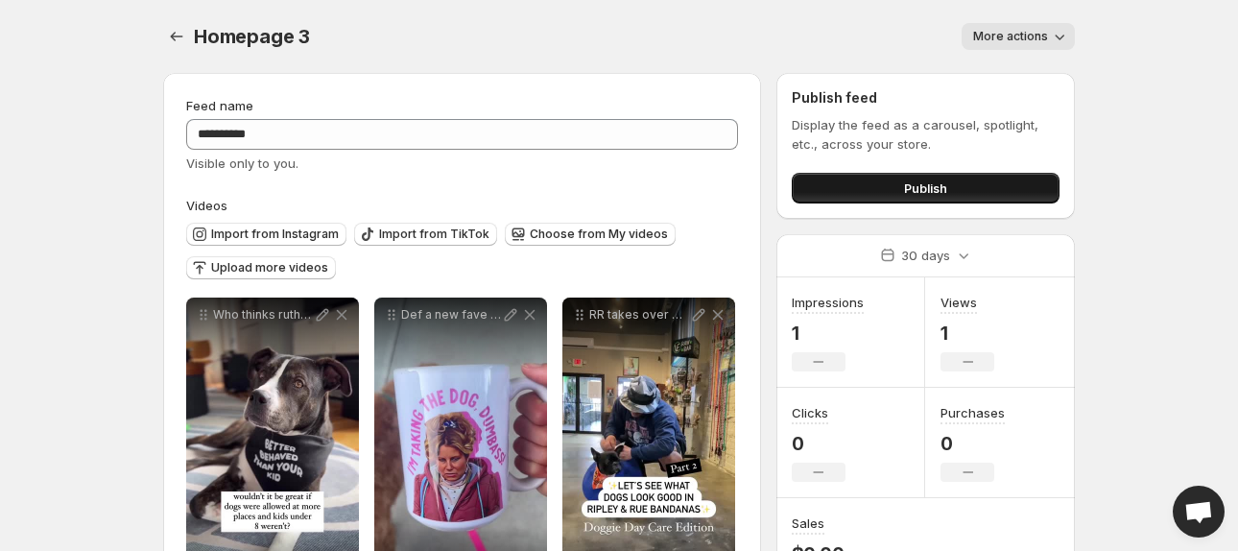
click at [932, 192] on span "Publish" at bounding box center [925, 187] width 43 height 19
click at [288, 245] on button "Import from Instagram" at bounding box center [266, 234] width 160 height 23
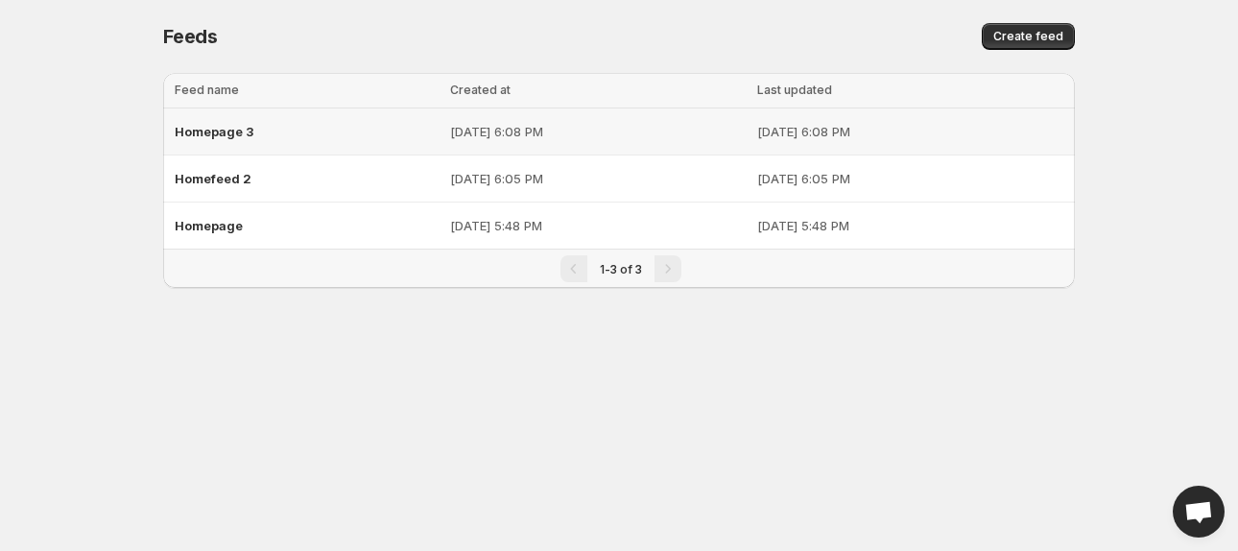
click at [227, 136] on span "Homepage 3" at bounding box center [214, 131] width 79 height 15
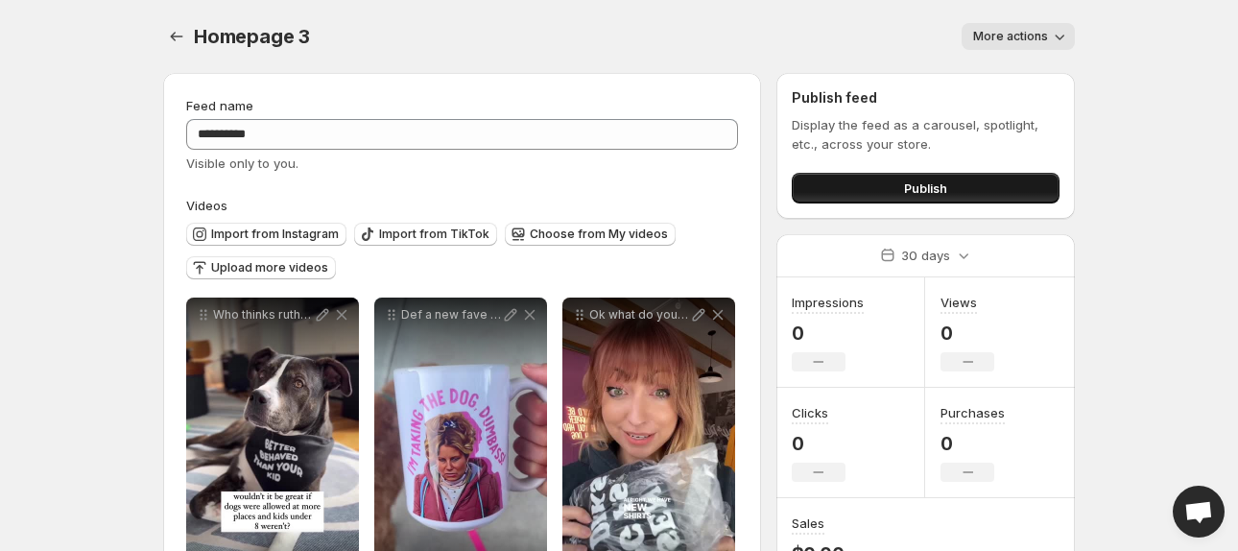
click at [883, 184] on button "Publish" at bounding box center [926, 188] width 268 height 31
